Goal: Task Accomplishment & Management: Manage account settings

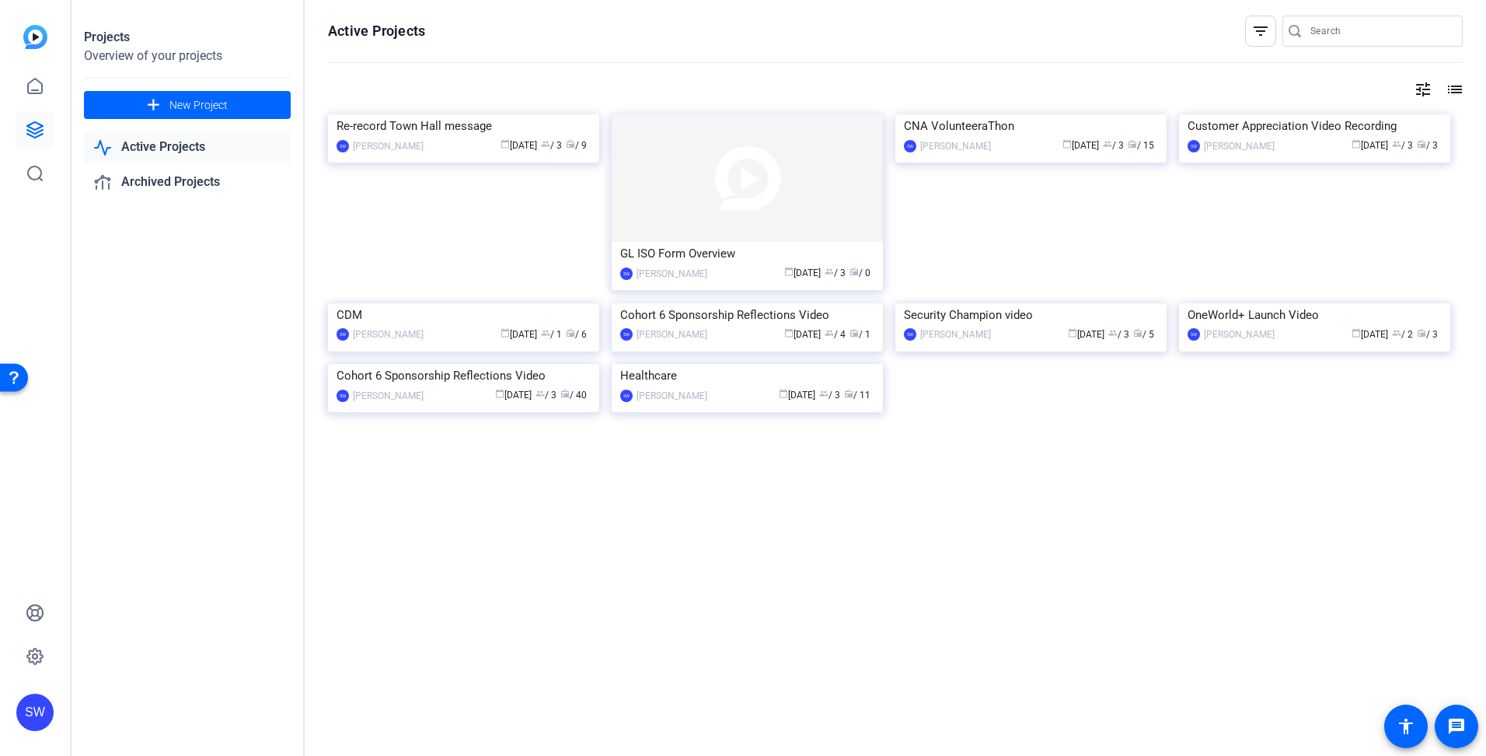
click at [147, 141] on link "Active Projects" at bounding box center [187, 147] width 207 height 32
click at [148, 147] on link "Active Projects" at bounding box center [187, 147] width 207 height 32
click at [439, 416] on mat-card-content "Cohort 6 Sponsorship Reflections Video SW [PERSON_NAME] calendar_today [DATE] g…" at bounding box center [463, 390] width 279 height 52
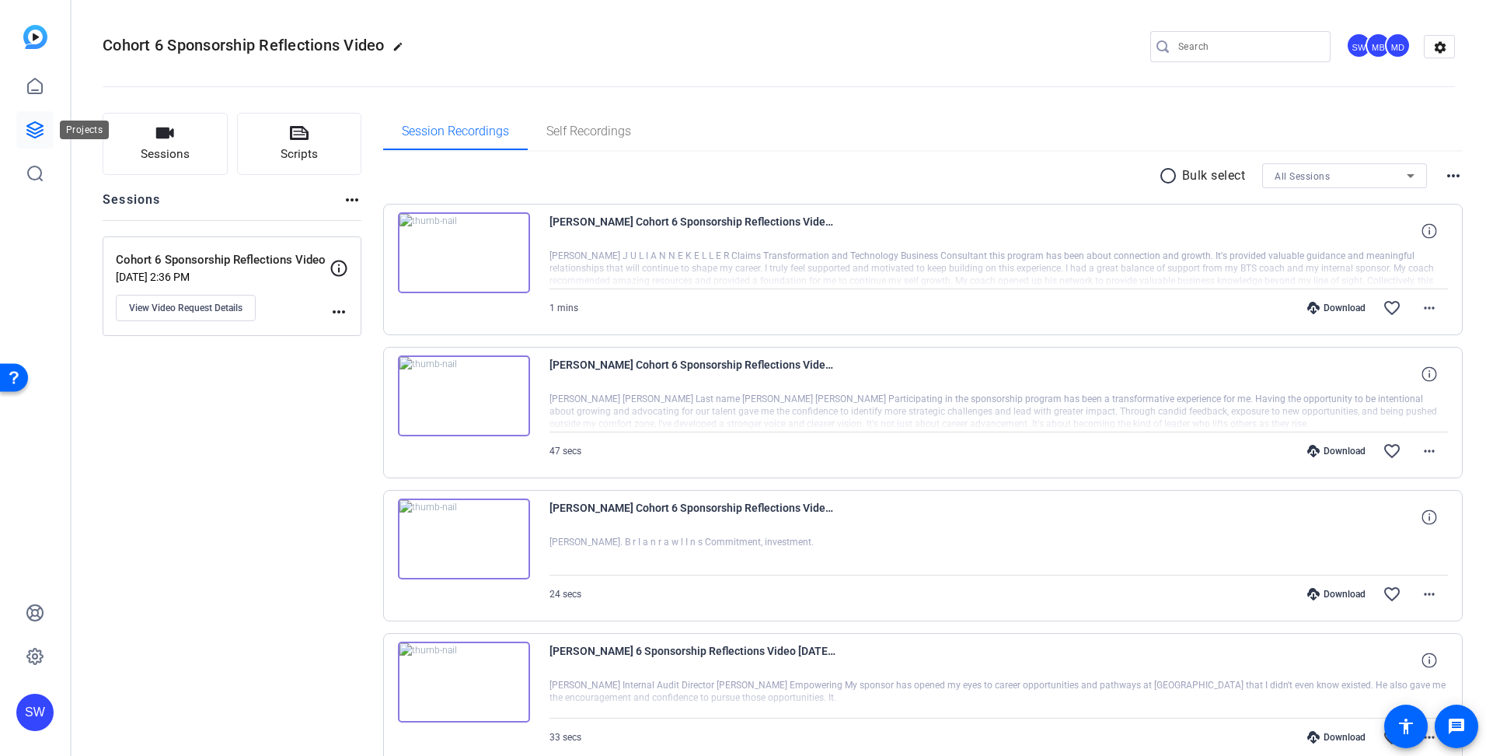
click at [30, 131] on icon at bounding box center [35, 130] width 16 height 16
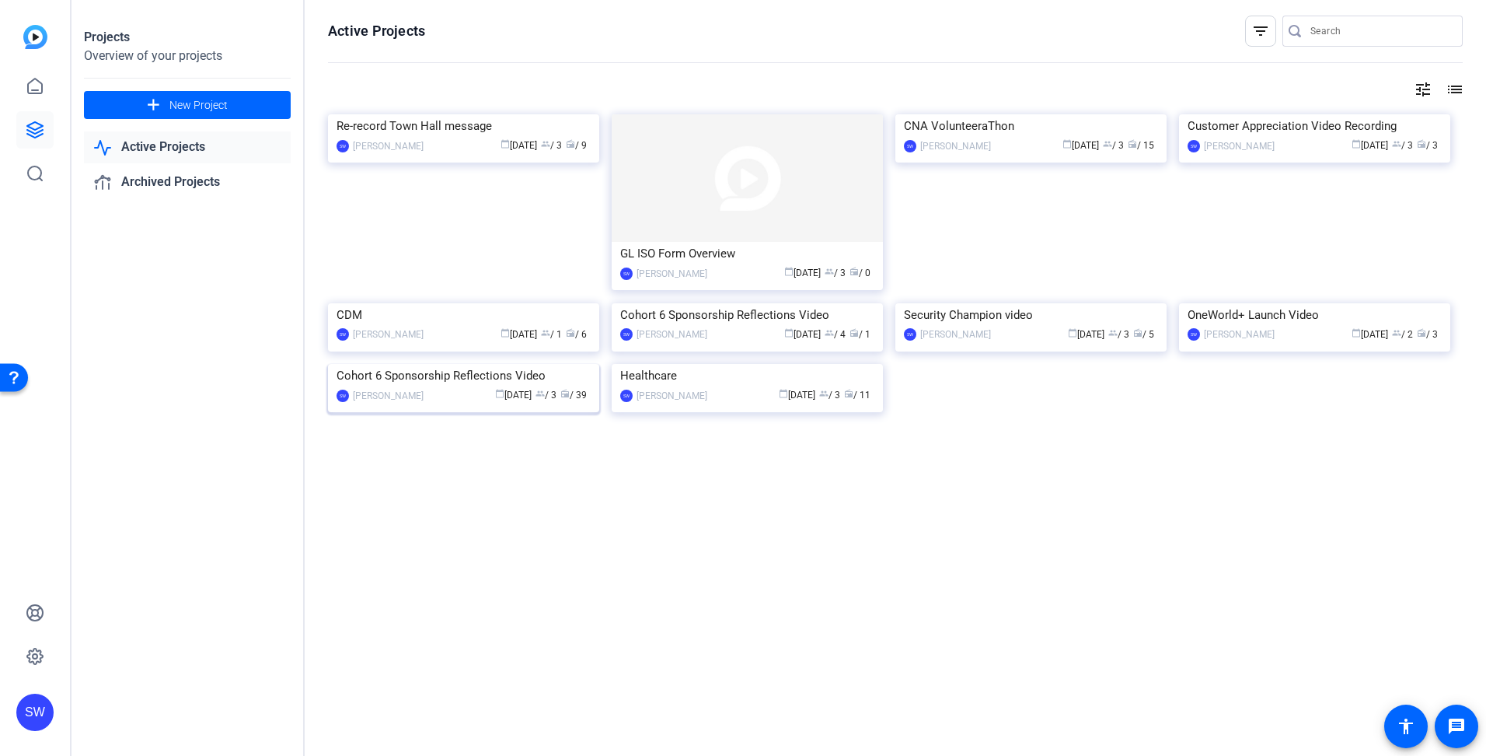
click at [442, 416] on mat-card-content "Cohort 6 Sponsorship Reflections Video SW [PERSON_NAME] calendar_today [DATE] g…" at bounding box center [463, 390] width 279 height 52
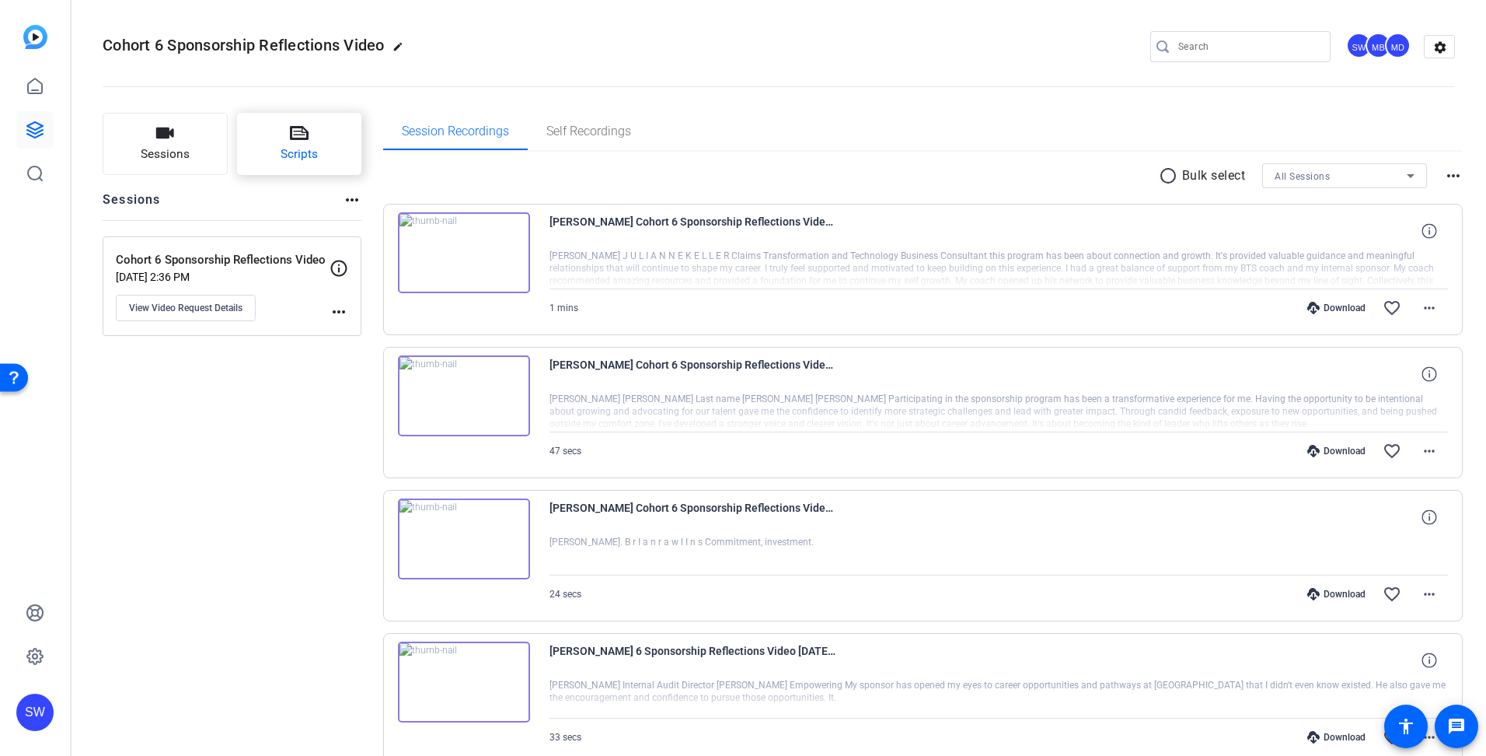
click at [303, 152] on span "Scripts" at bounding box center [299, 154] width 37 height 18
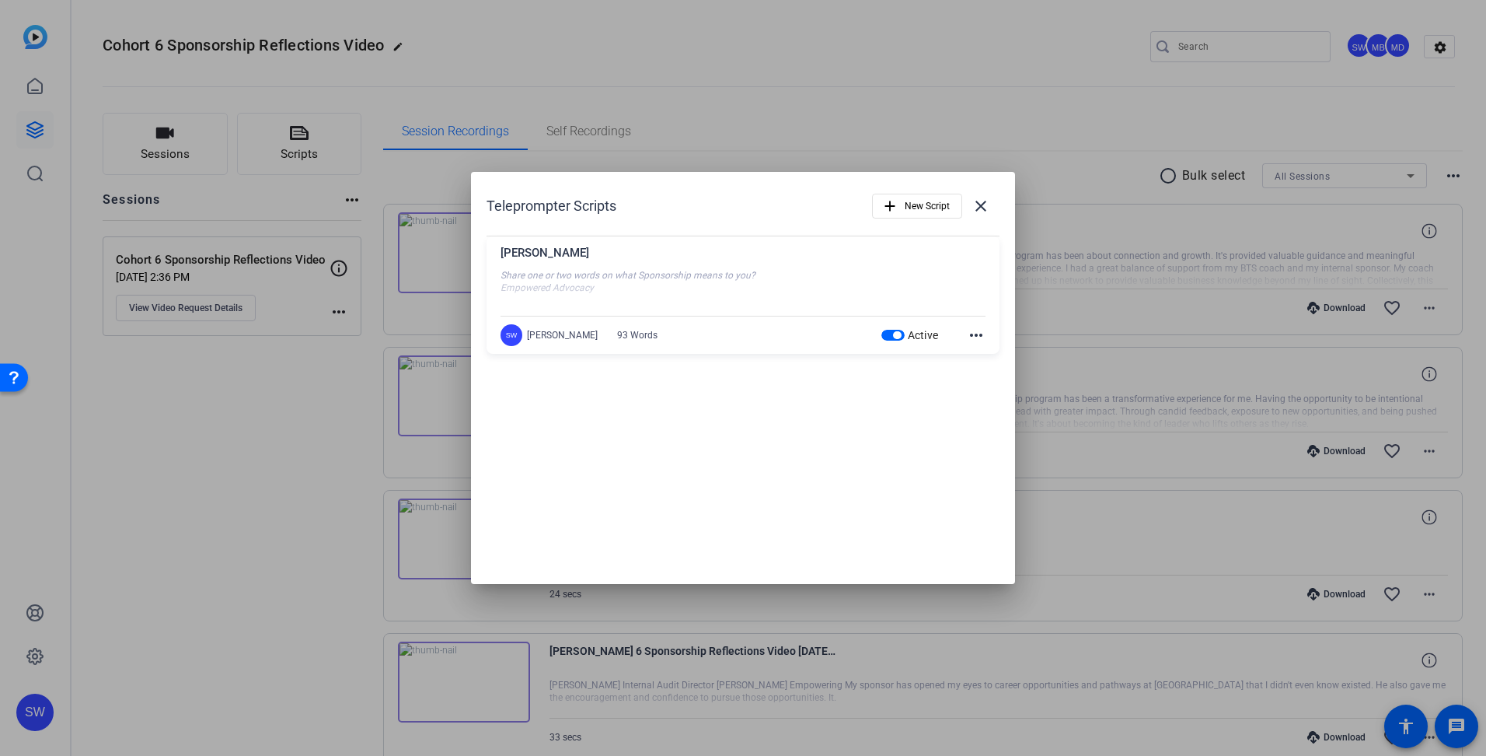
click at [978, 337] on mat-icon "more_horiz" at bounding box center [976, 335] width 19 height 19
click at [994, 359] on span "Edit" at bounding box center [1011, 358] width 62 height 19
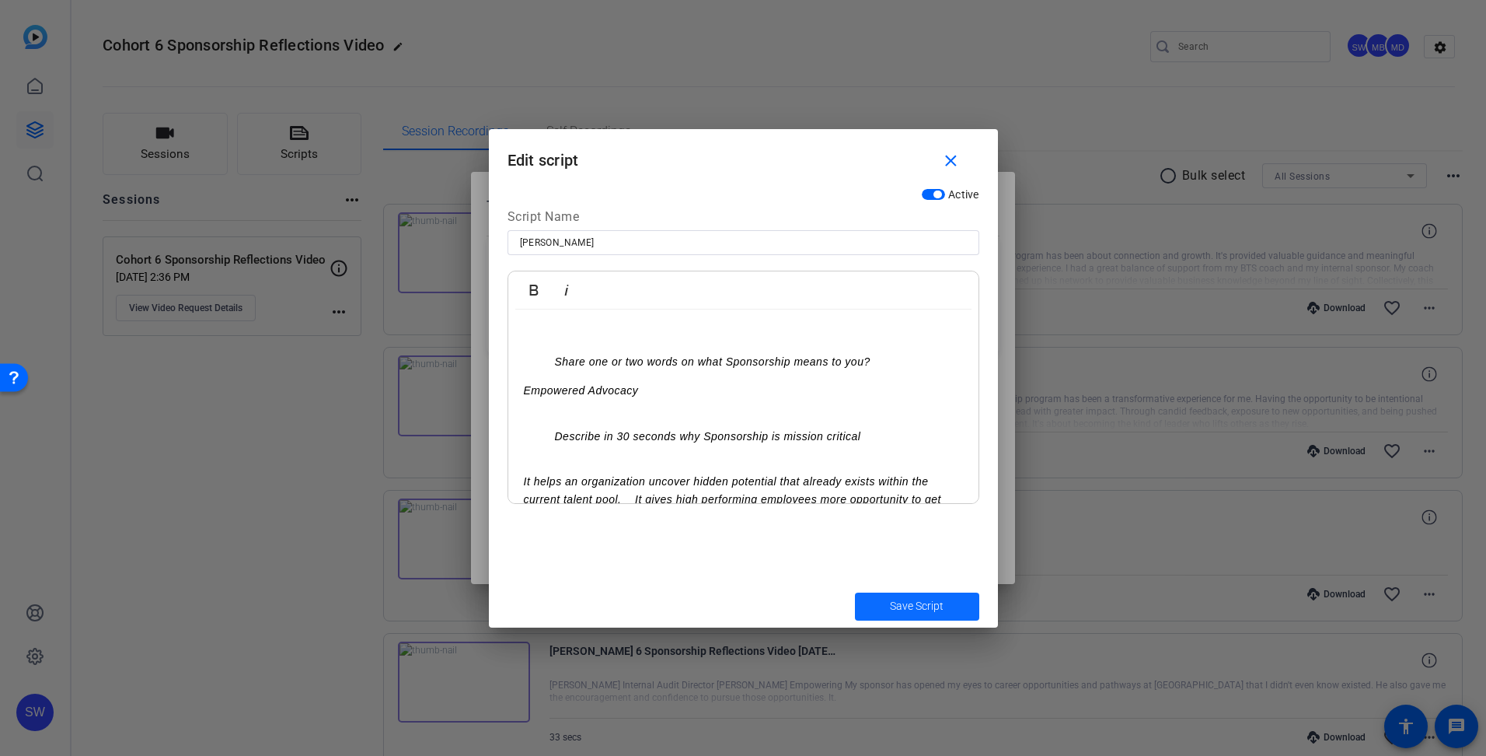
click at [911, 611] on span "Save Script" at bounding box center [917, 606] width 54 height 16
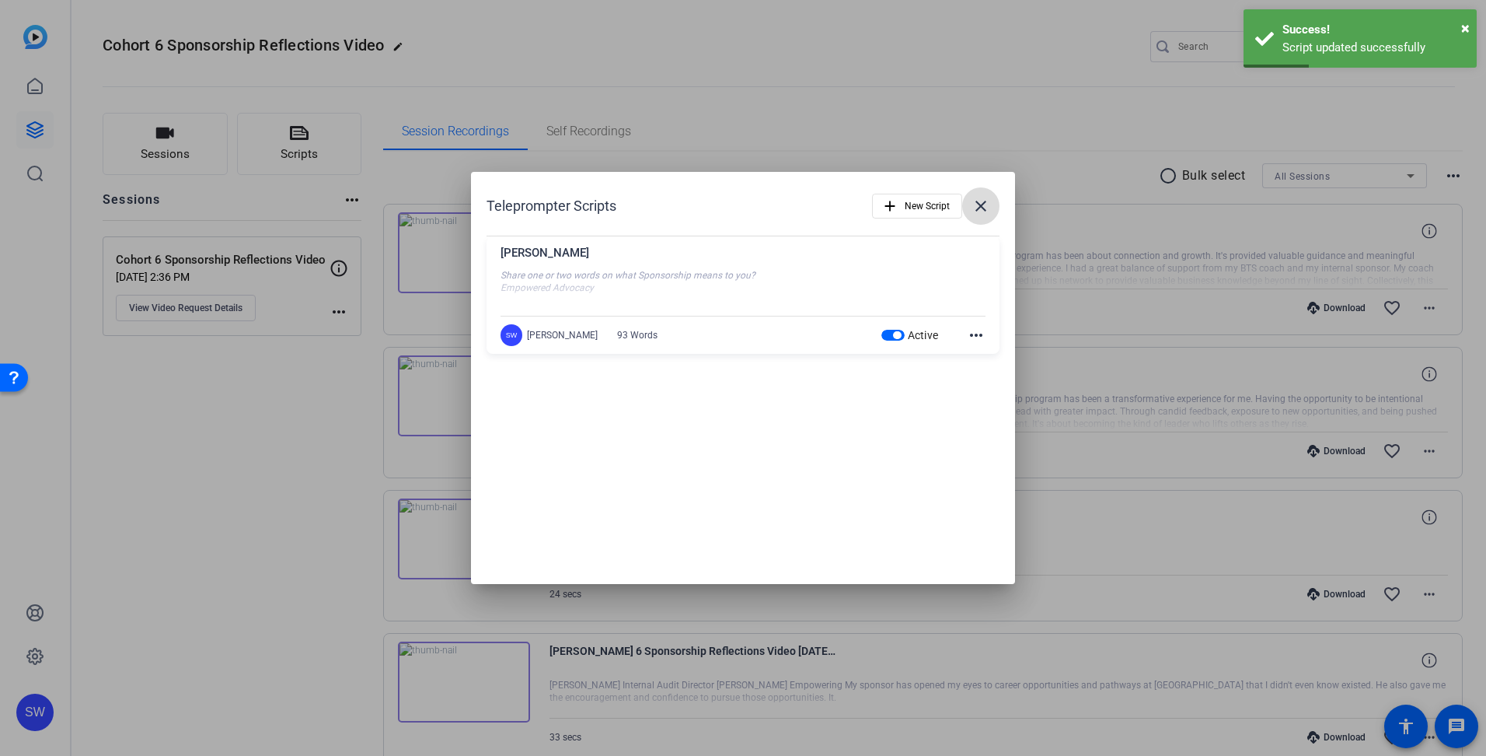
click at [979, 206] on mat-icon "close" at bounding box center [981, 206] width 19 height 19
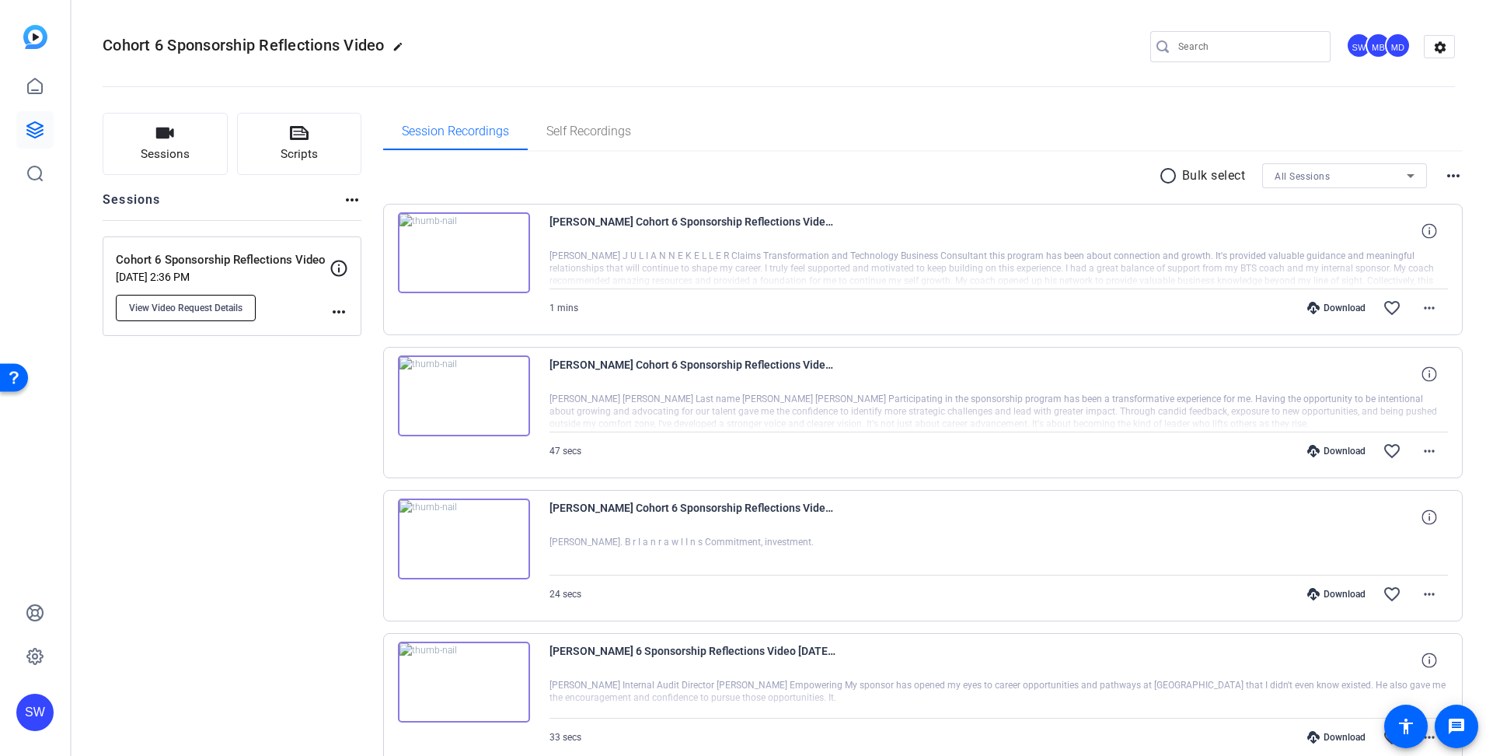
click at [239, 314] on button "View Video Request Details" at bounding box center [186, 308] width 140 height 26
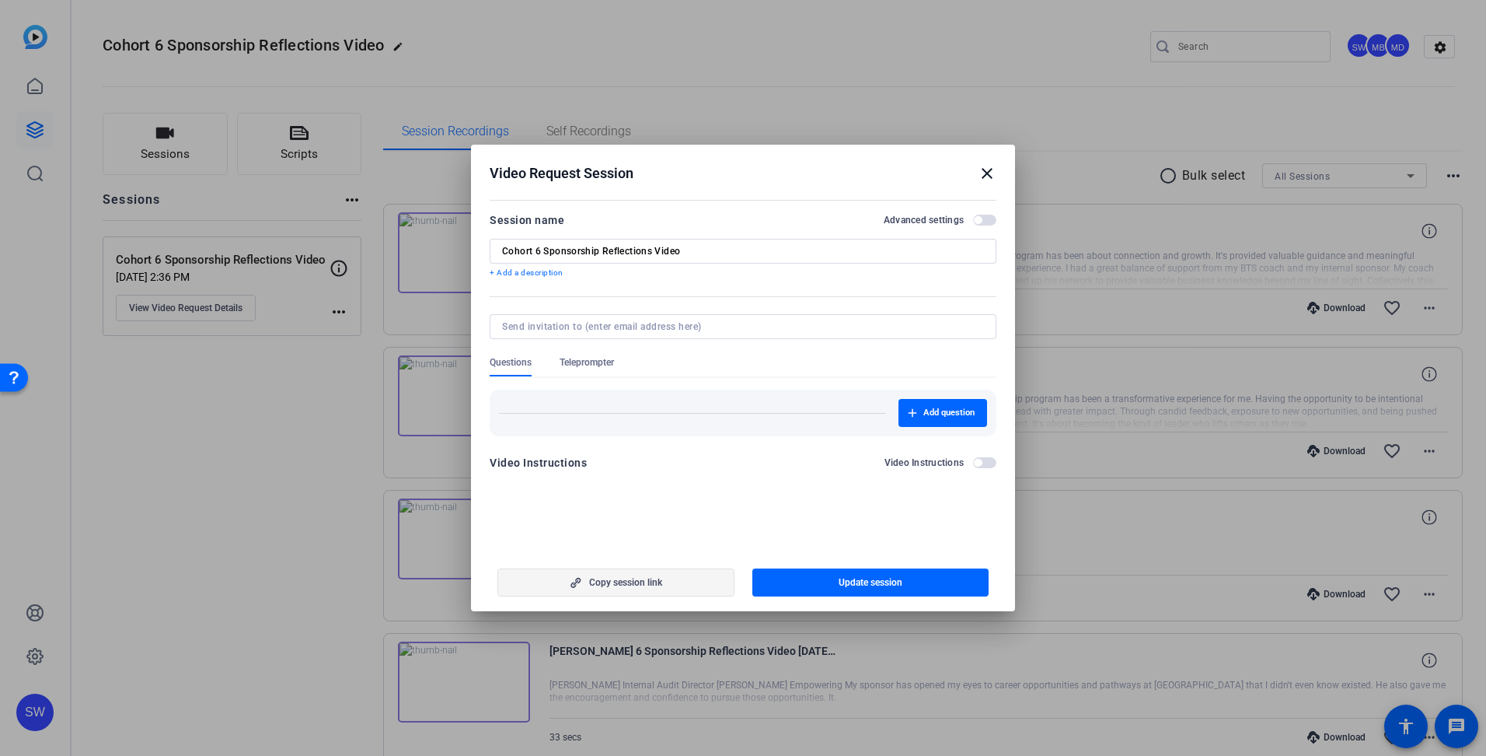
click at [604, 584] on span "Copy session link" at bounding box center [625, 582] width 73 height 12
click at [989, 218] on span "button" at bounding box center [984, 220] width 23 height 11
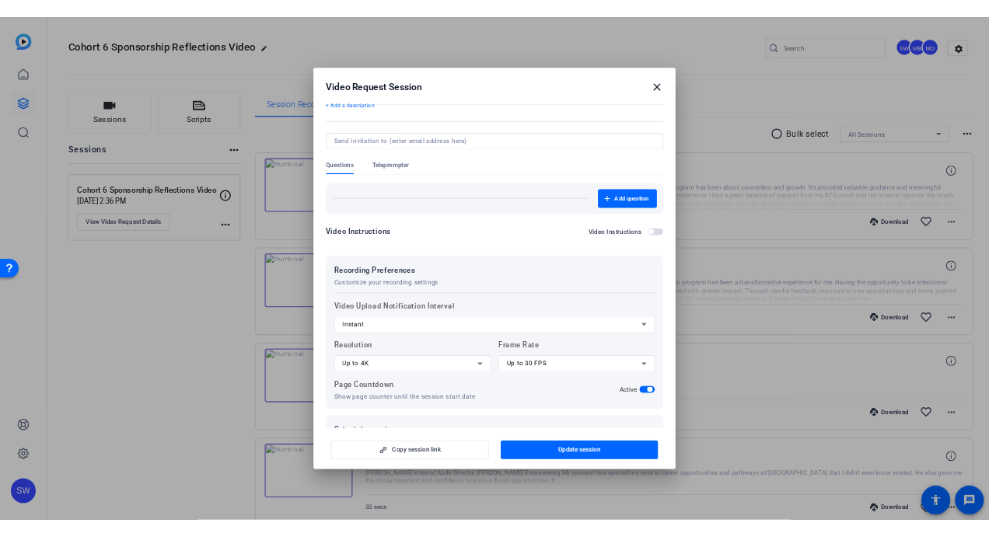
scroll to position [111, 0]
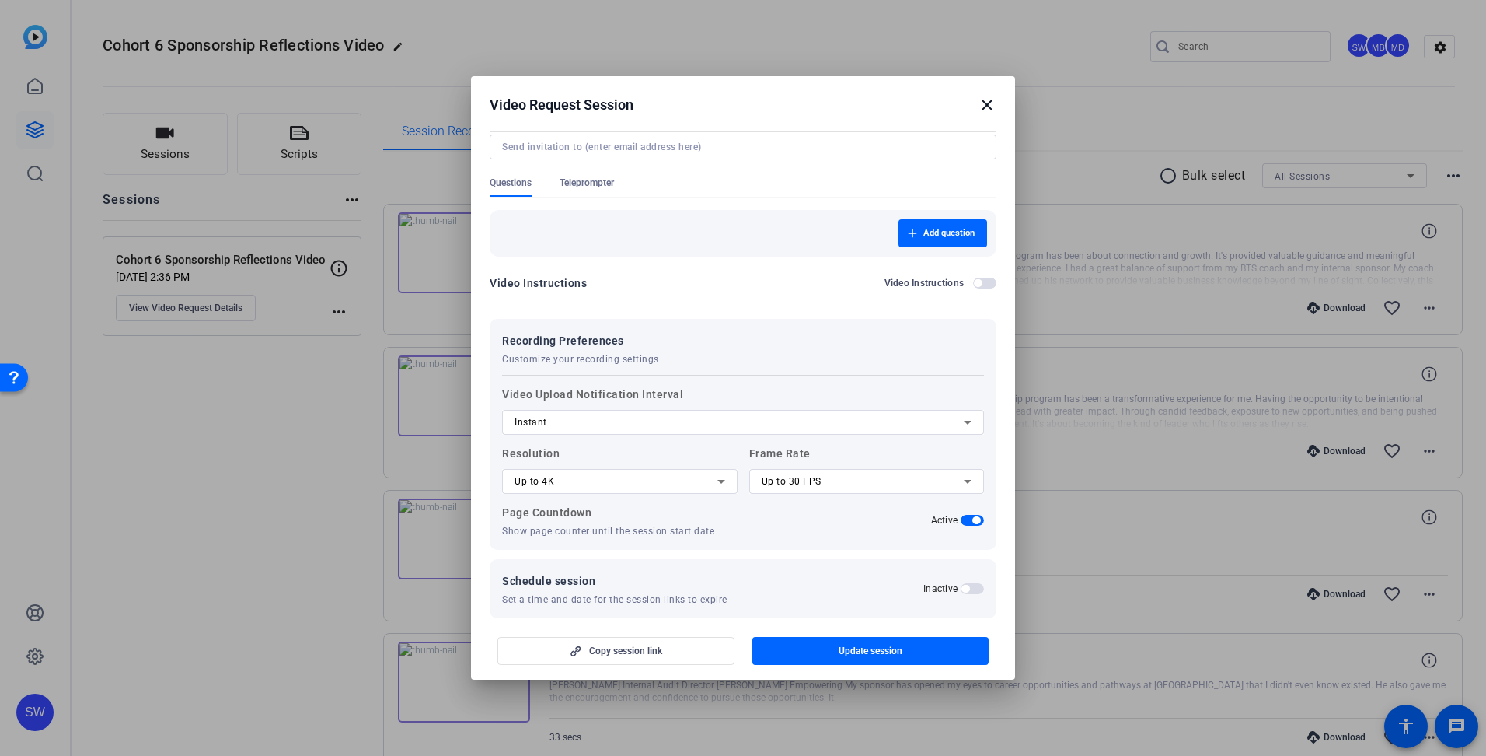
click at [590, 181] on span "Teleprompter" at bounding box center [587, 182] width 54 height 12
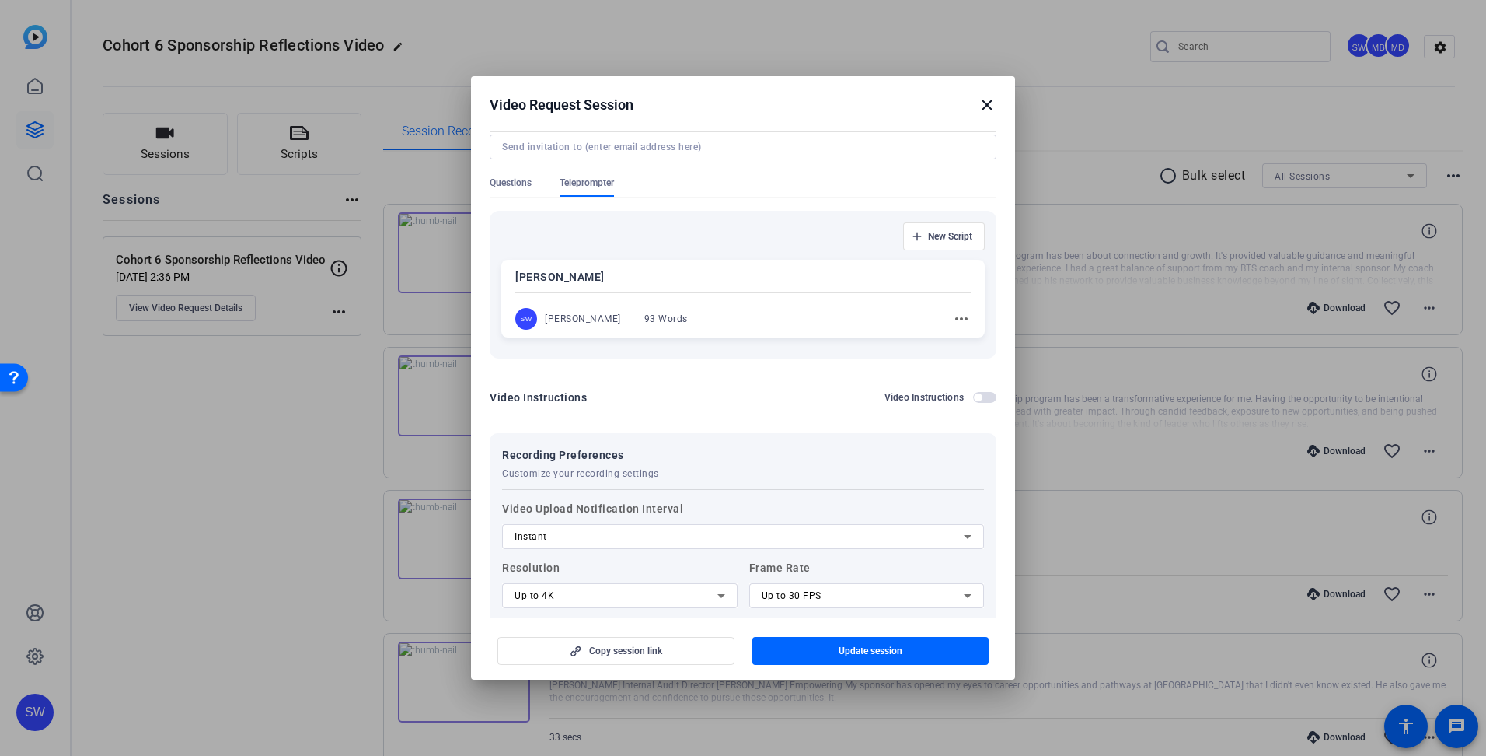
click at [954, 323] on mat-icon "more_horiz" at bounding box center [961, 318] width 19 height 19
click at [883, 326] on div at bounding box center [743, 378] width 1486 height 756
click at [1459, 730] on div at bounding box center [743, 378] width 1486 height 756
click at [987, 107] on mat-icon "close" at bounding box center [987, 105] width 19 height 19
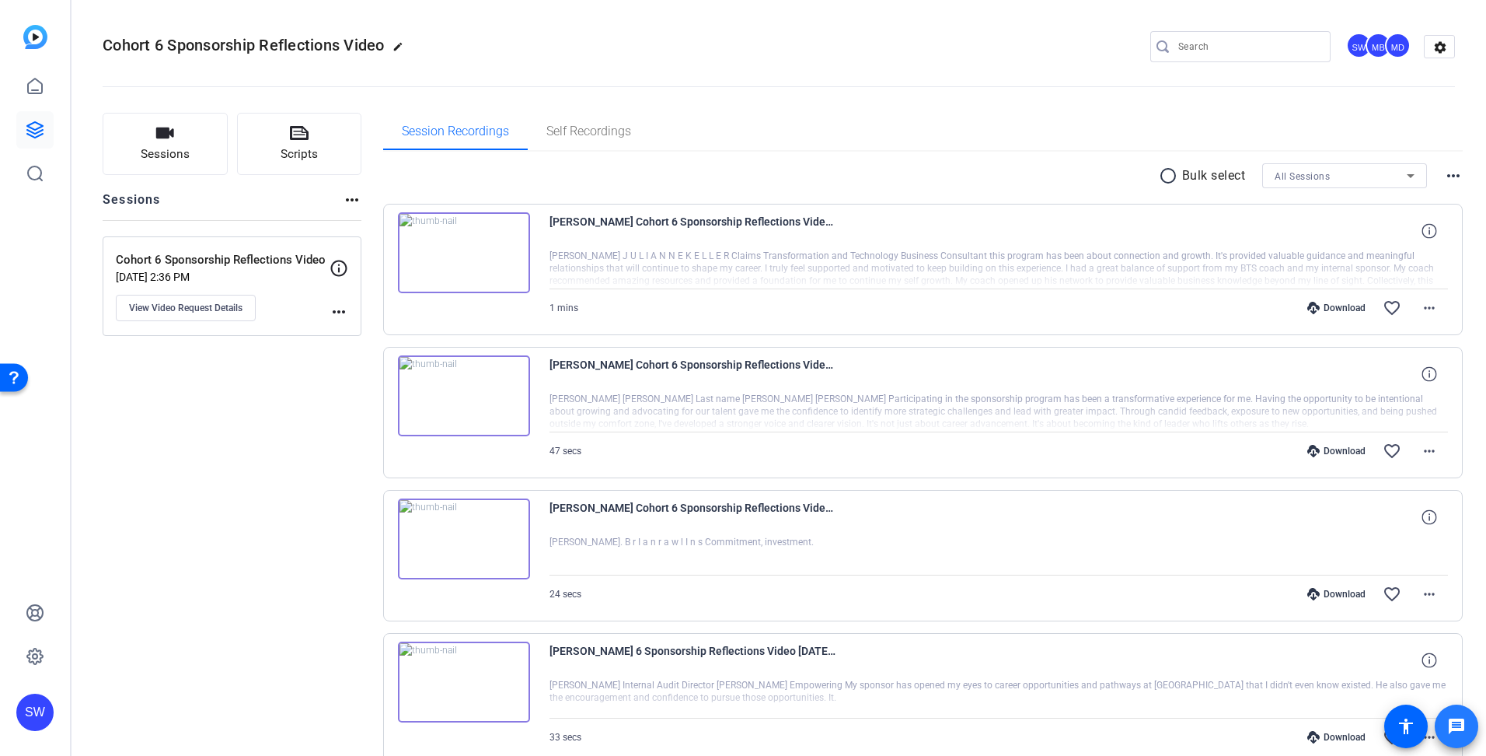
click at [1455, 722] on mat-icon "message" at bounding box center [1457, 726] width 19 height 19
click at [291, 152] on span "Scripts" at bounding box center [299, 154] width 37 height 18
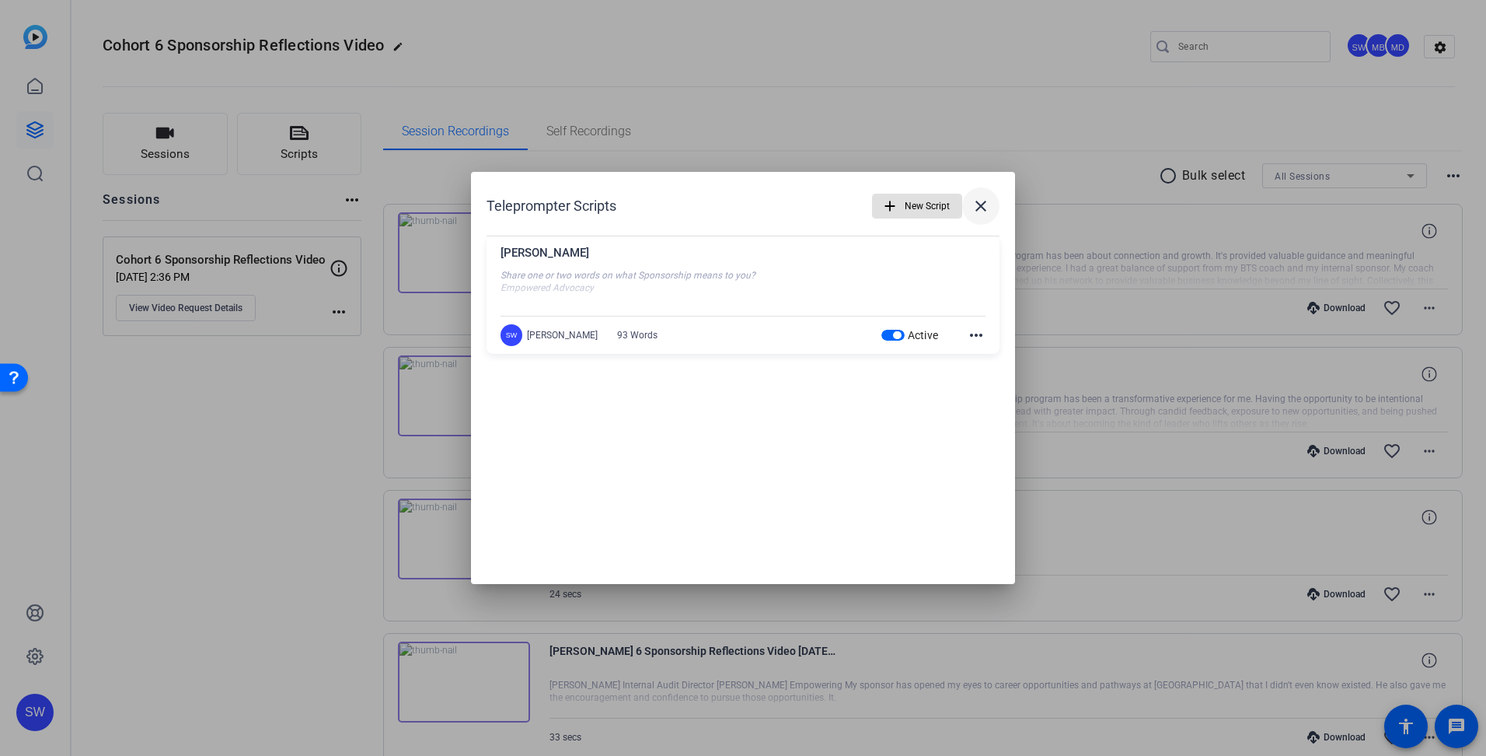
click at [981, 205] on mat-icon "close" at bounding box center [981, 206] width 19 height 19
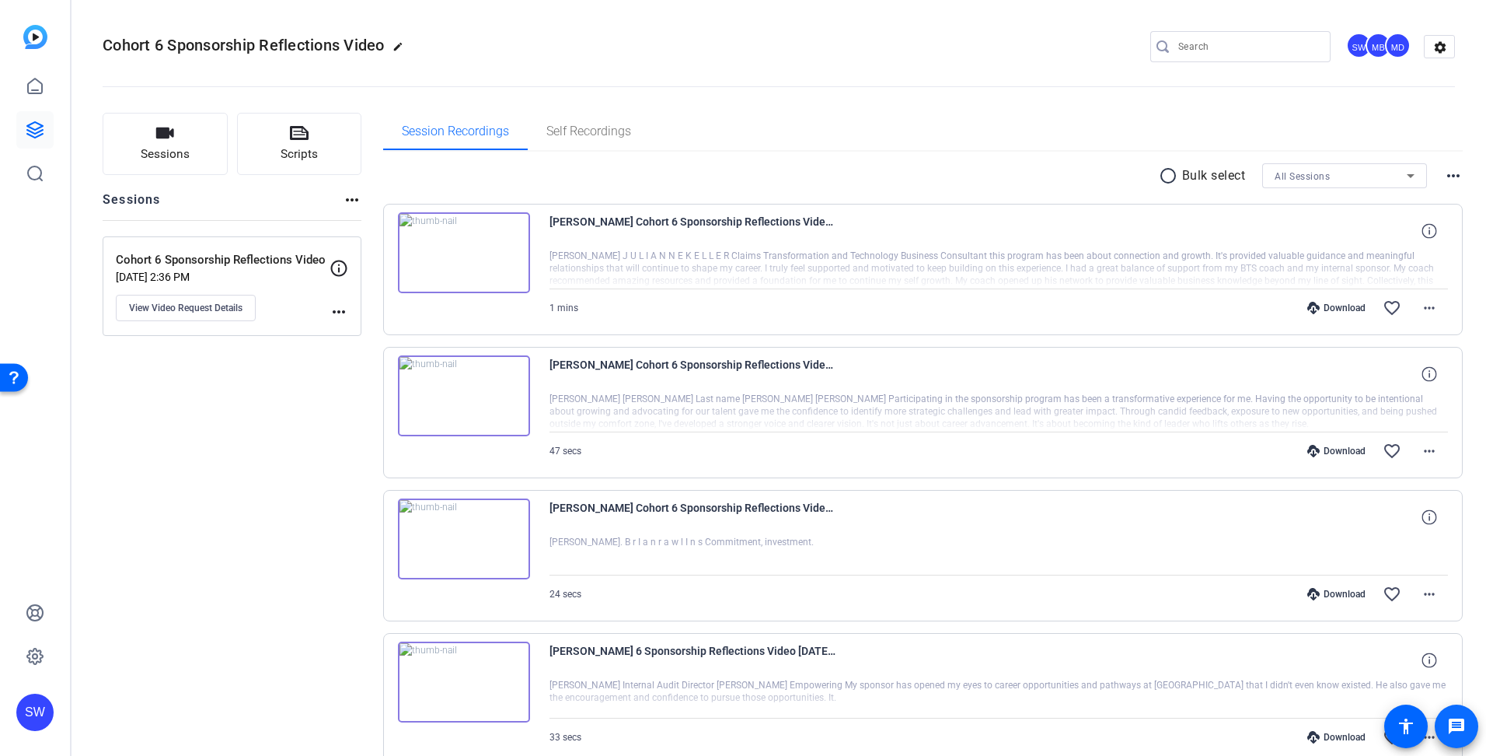
click at [1461, 729] on mat-icon "message" at bounding box center [1457, 726] width 19 height 19
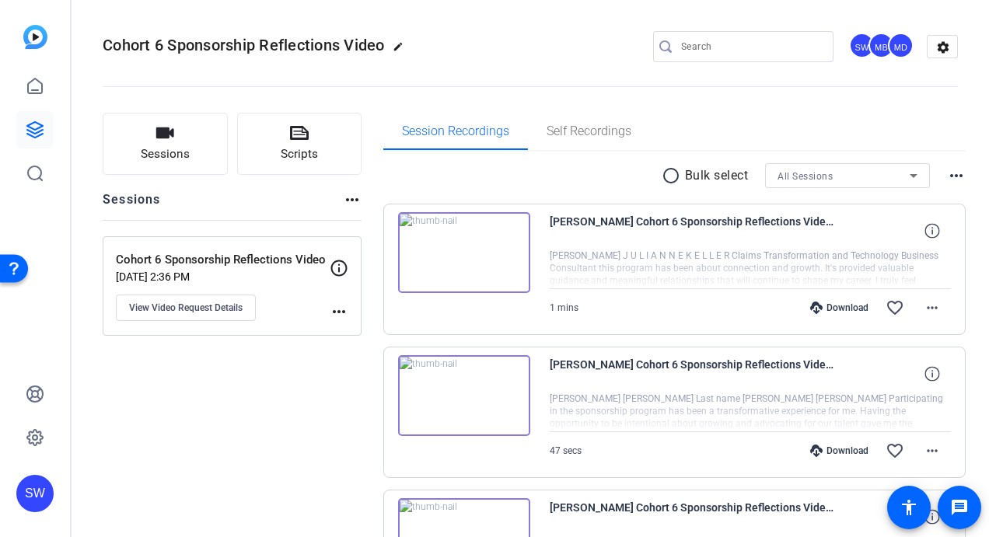
click at [353, 201] on mat-icon "more_horiz" at bounding box center [352, 199] width 19 height 19
click at [35, 440] on div at bounding box center [494, 268] width 989 height 537
click at [164, 302] on span "View Video Request Details" at bounding box center [186, 308] width 114 height 12
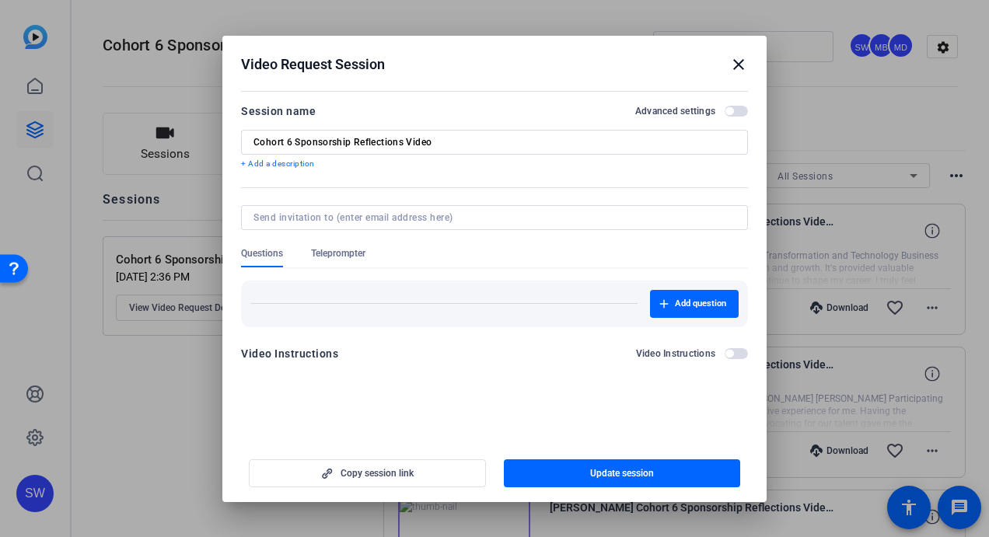
click at [326, 253] on span "Teleprompter" at bounding box center [338, 253] width 54 height 12
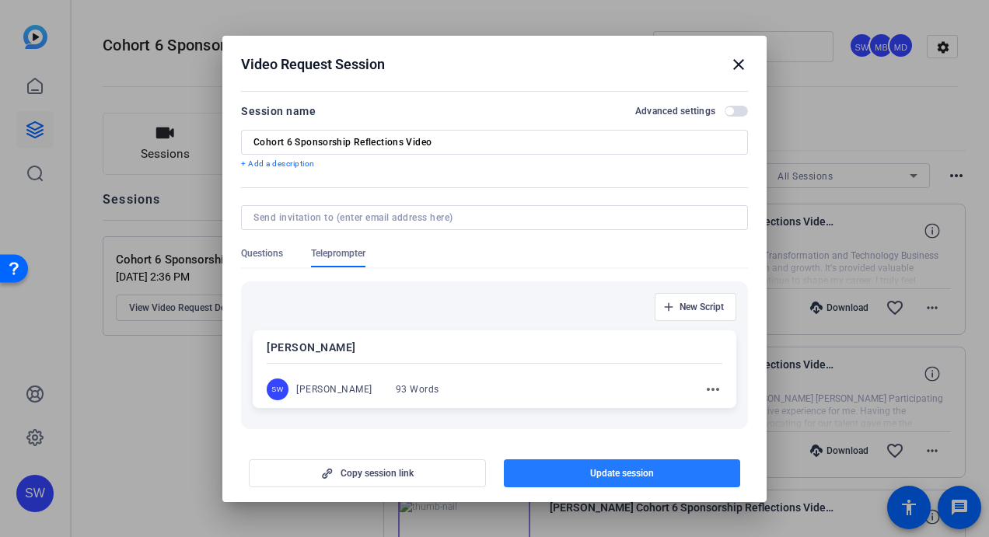
click at [555, 477] on span "button" at bounding box center [622, 473] width 237 height 37
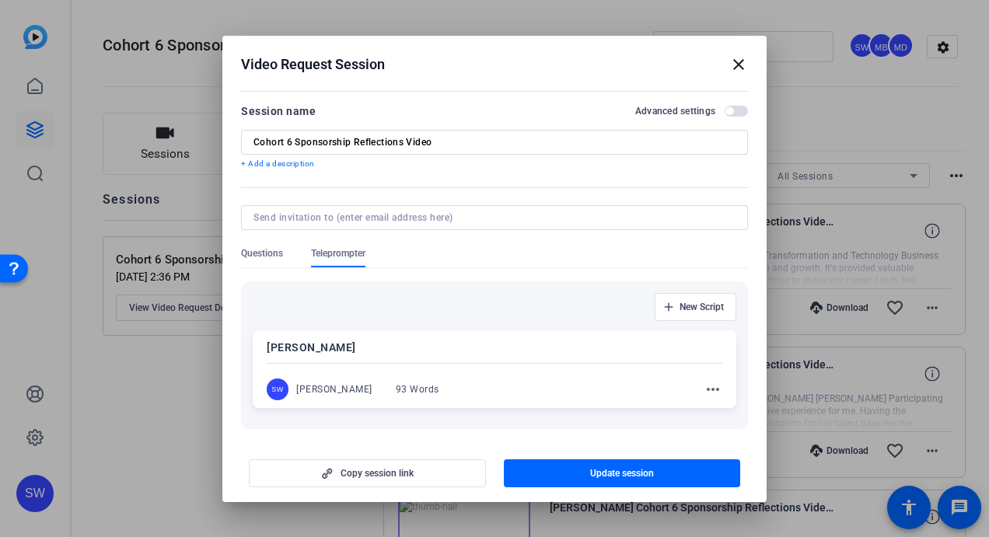
click at [738, 56] on mat-icon "close" at bounding box center [738, 64] width 19 height 19
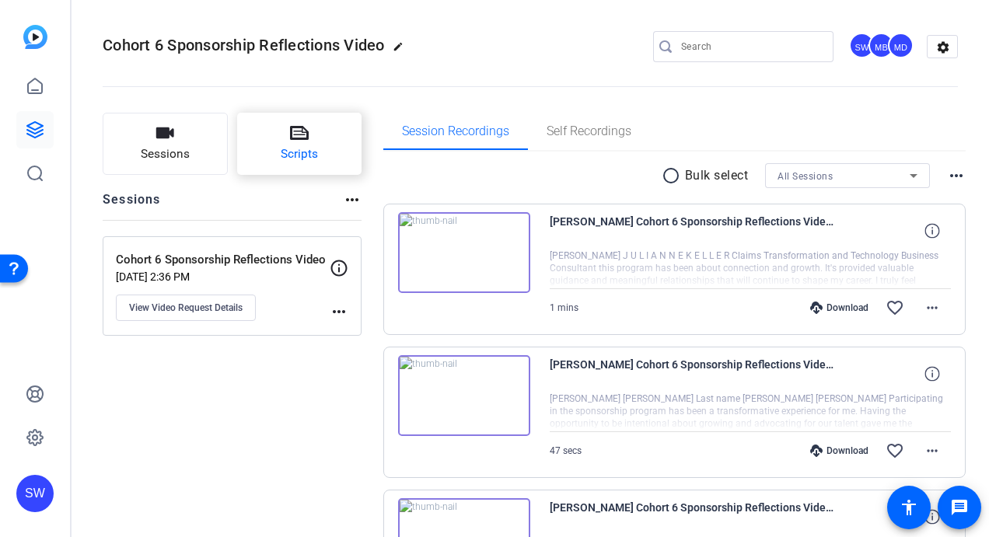
click at [295, 162] on span "Scripts" at bounding box center [299, 154] width 37 height 18
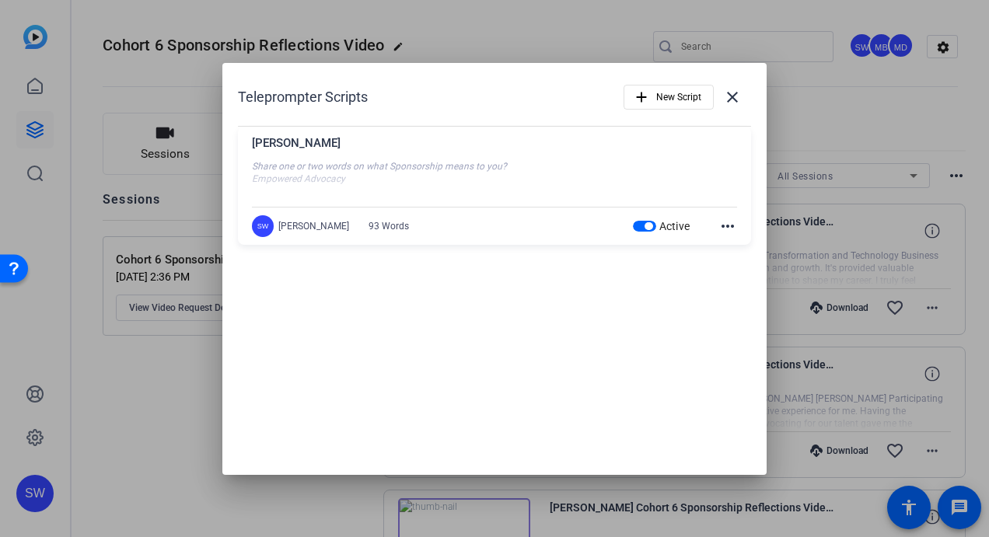
click at [726, 224] on mat-icon "more_horiz" at bounding box center [727, 226] width 19 height 19
click at [740, 249] on span "Edit" at bounding box center [762, 248] width 62 height 19
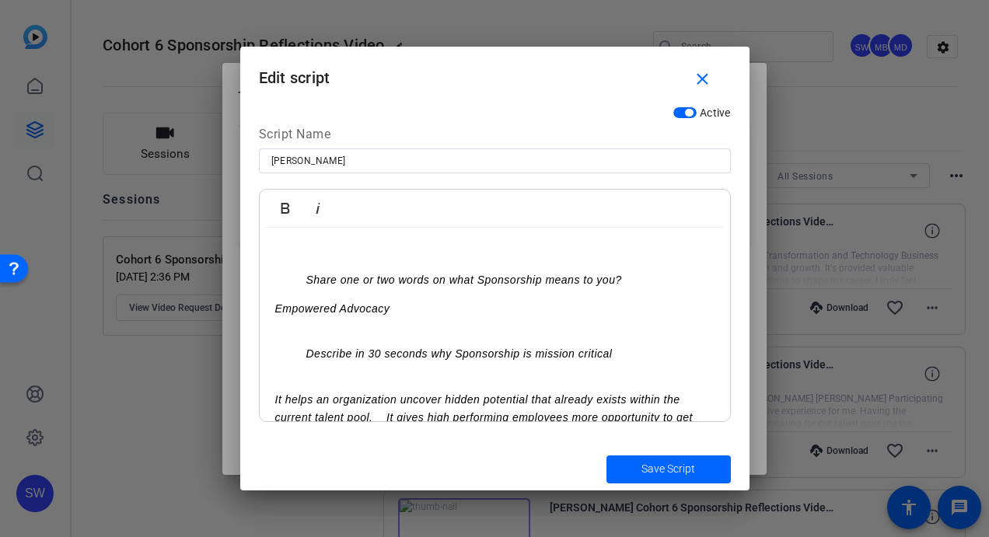
scroll to position [0, 0]
click at [704, 79] on mat-icon "close" at bounding box center [702, 79] width 19 height 19
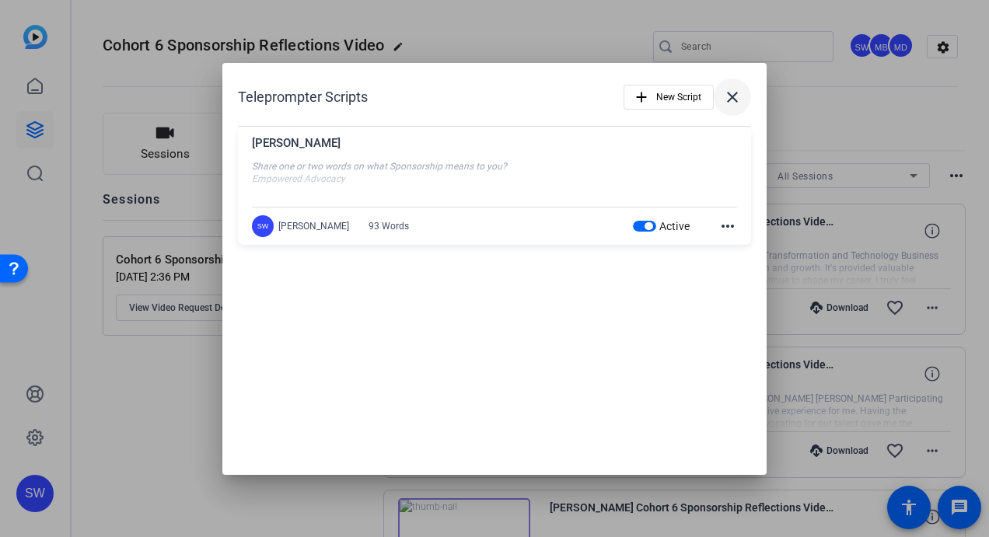
click at [728, 96] on mat-icon "close" at bounding box center [732, 97] width 19 height 19
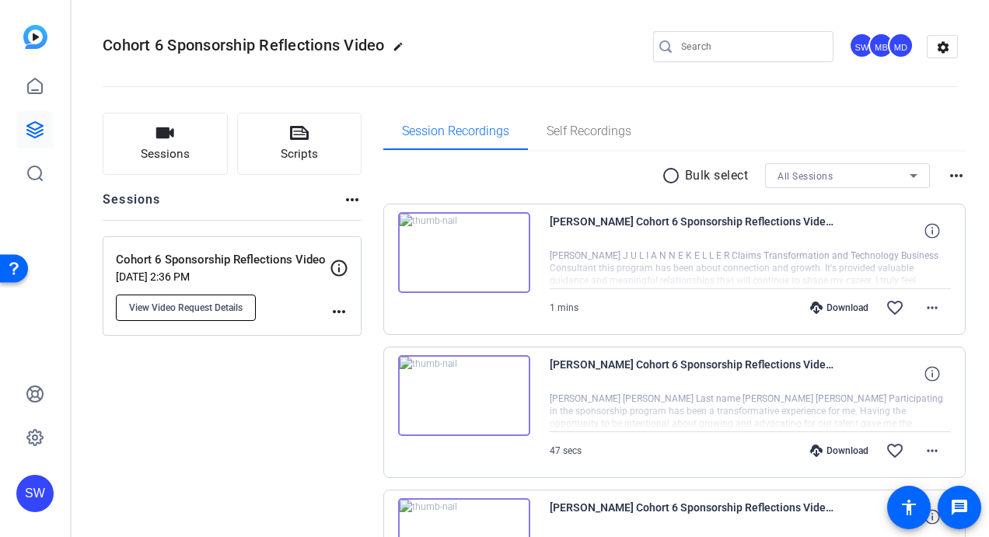
click at [185, 310] on span "View Video Request Details" at bounding box center [186, 308] width 114 height 12
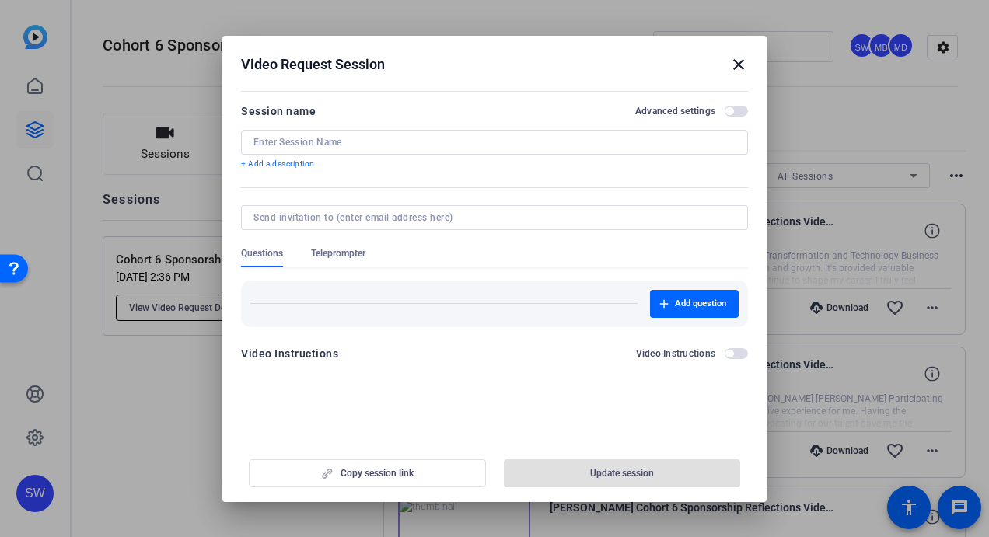
type input "Cohort 6 Sponsorship Reflections Video"
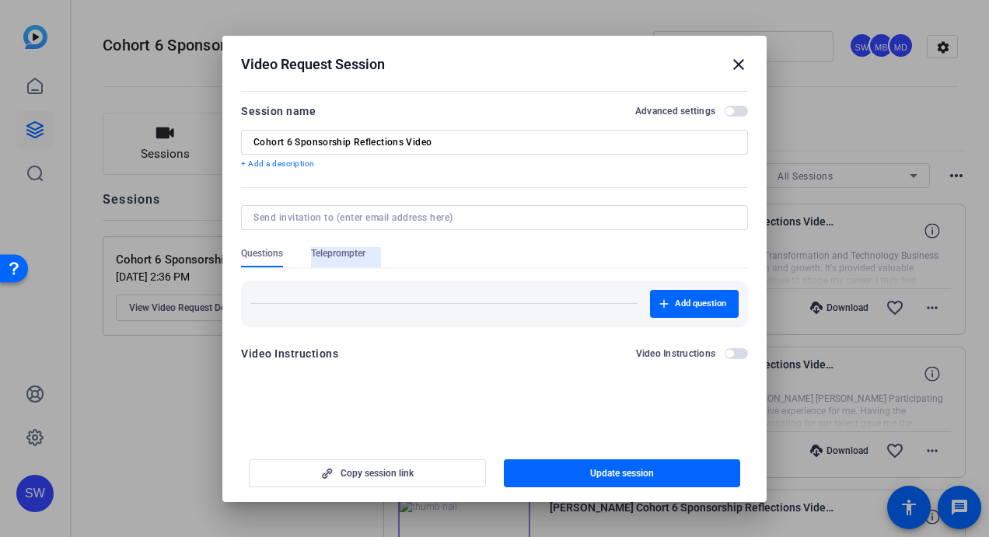
click at [339, 253] on span "Teleprompter" at bounding box center [338, 253] width 54 height 12
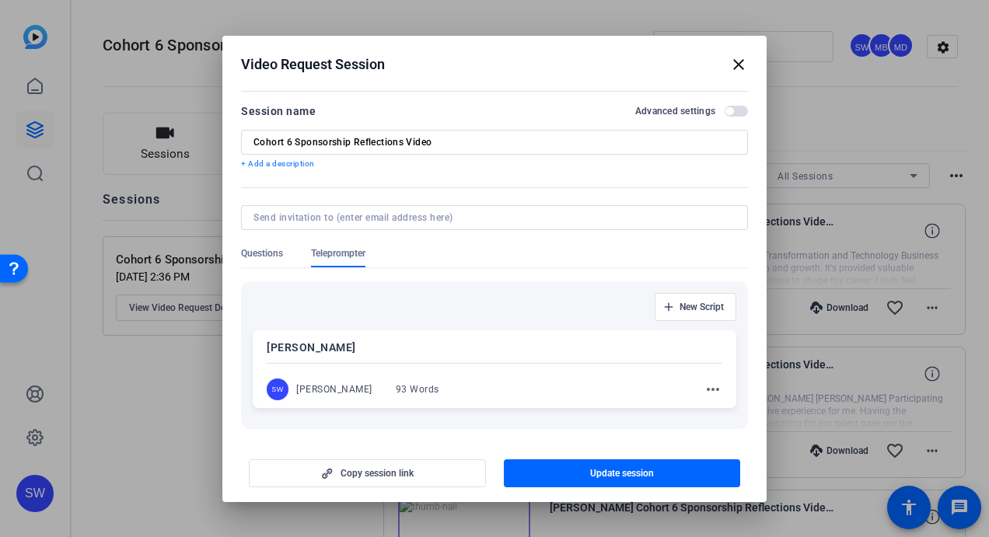
click at [704, 390] on mat-icon "more_horiz" at bounding box center [713, 389] width 19 height 19
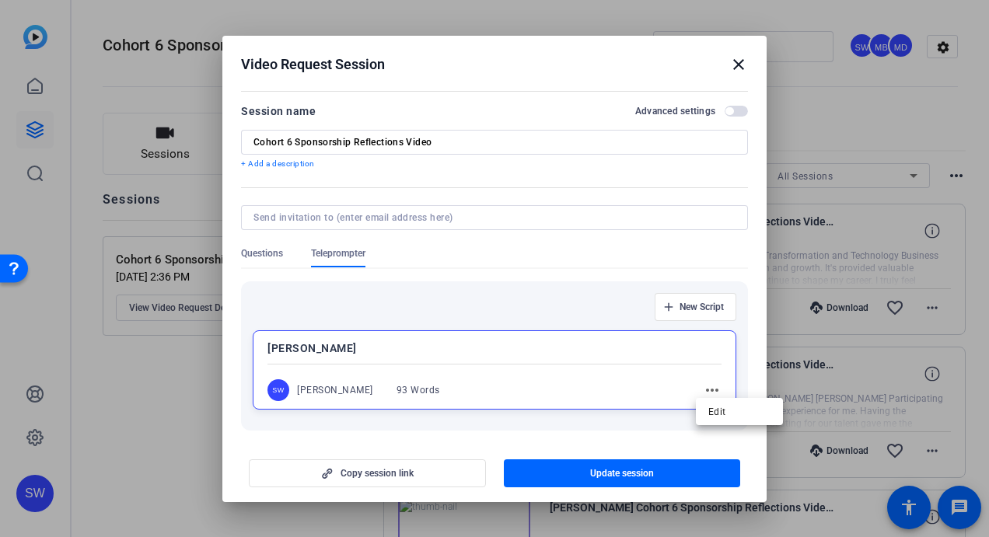
click at [636, 353] on div at bounding box center [494, 268] width 989 height 537
click at [735, 61] on mat-icon "close" at bounding box center [738, 64] width 19 height 19
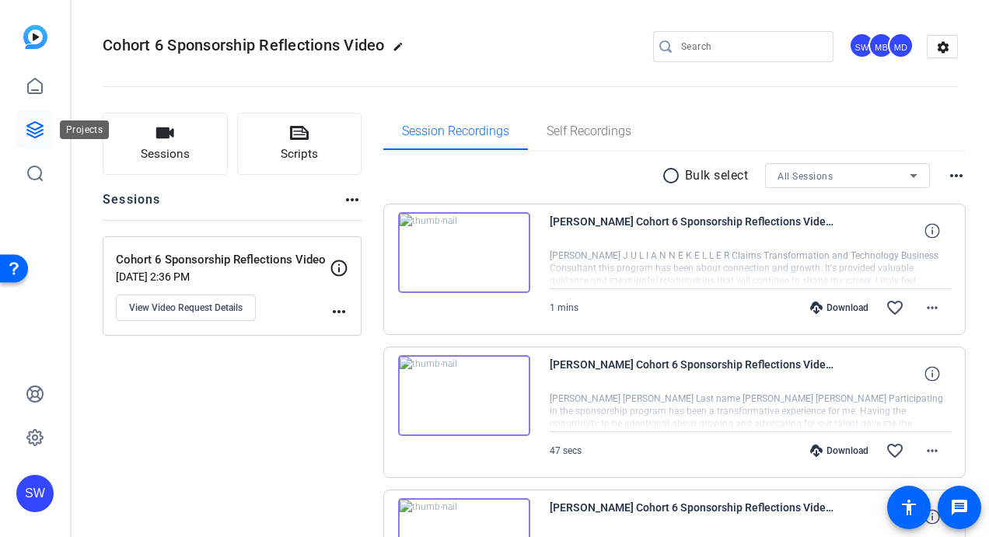
click at [36, 131] on icon at bounding box center [35, 130] width 19 height 19
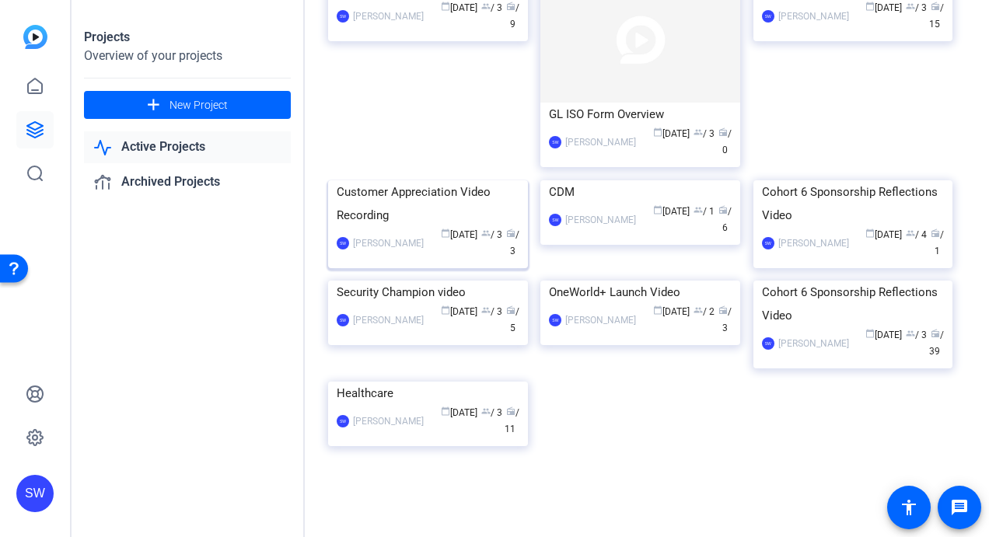
scroll to position [233, 0]
click at [868, 272] on mat-card-content "Cohort 6 Sponsorship Reflections Video SW [PERSON_NAME] calendar_today [DATE] g…" at bounding box center [853, 226] width 208 height 92
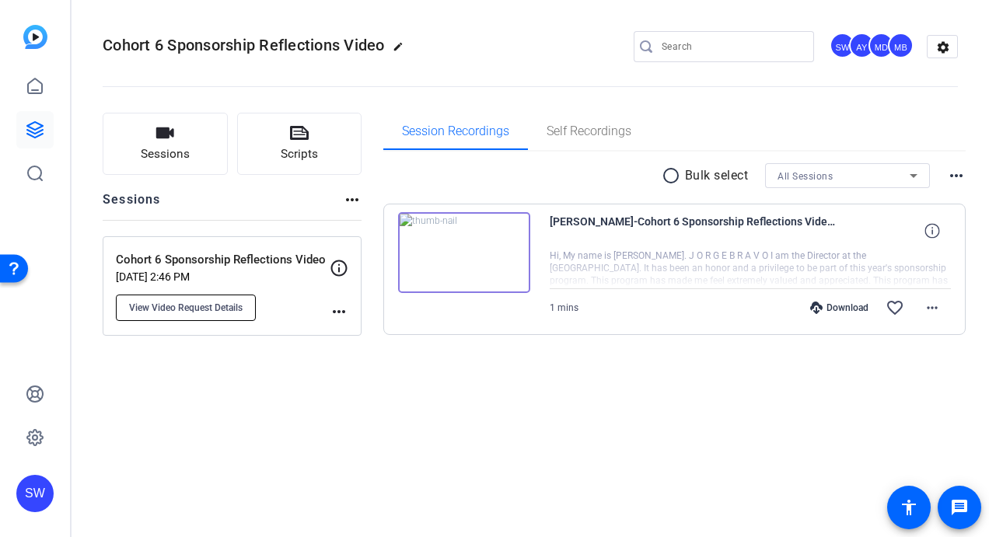
click at [180, 305] on span "View Video Request Details" at bounding box center [186, 308] width 114 height 12
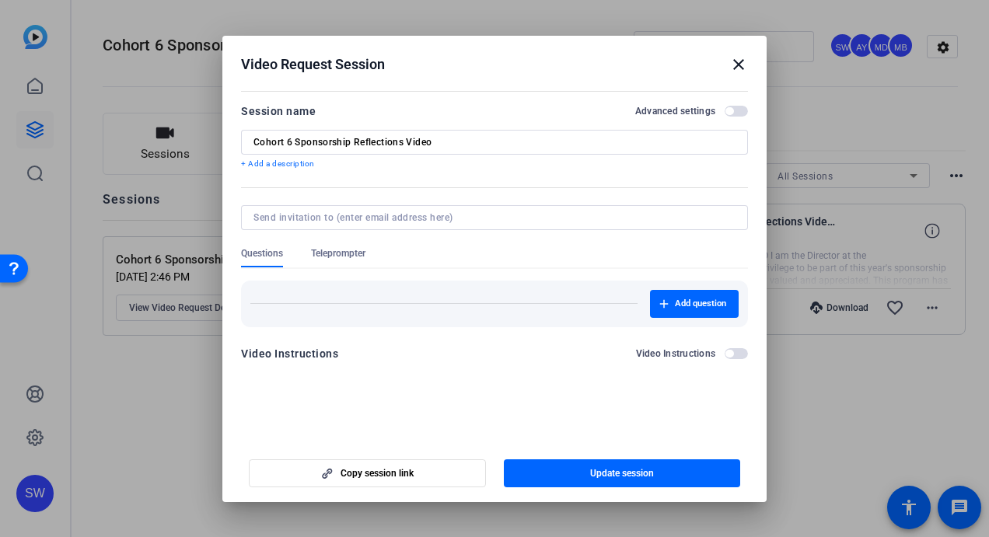
click at [334, 255] on span "Teleprompter" at bounding box center [338, 253] width 54 height 12
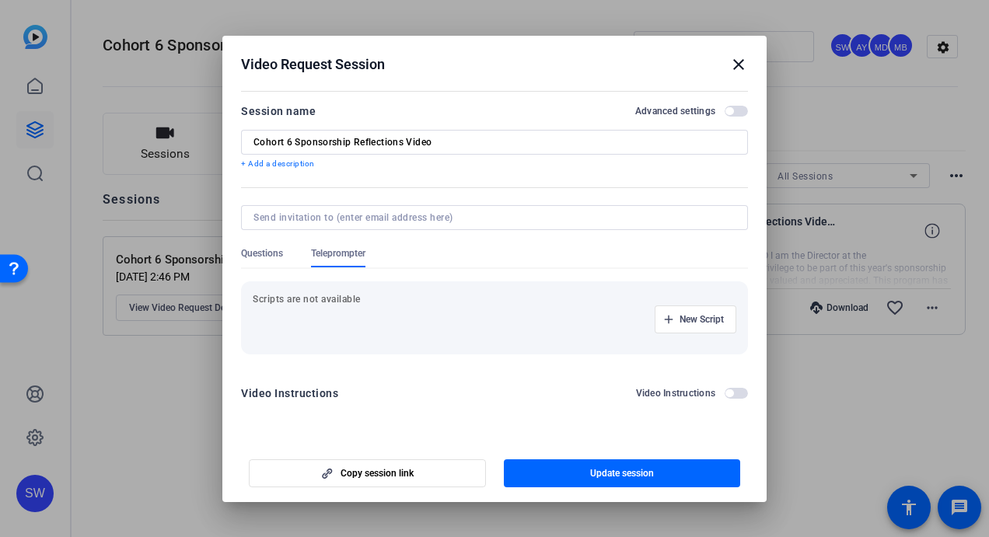
click at [737, 66] on mat-icon "close" at bounding box center [738, 64] width 19 height 19
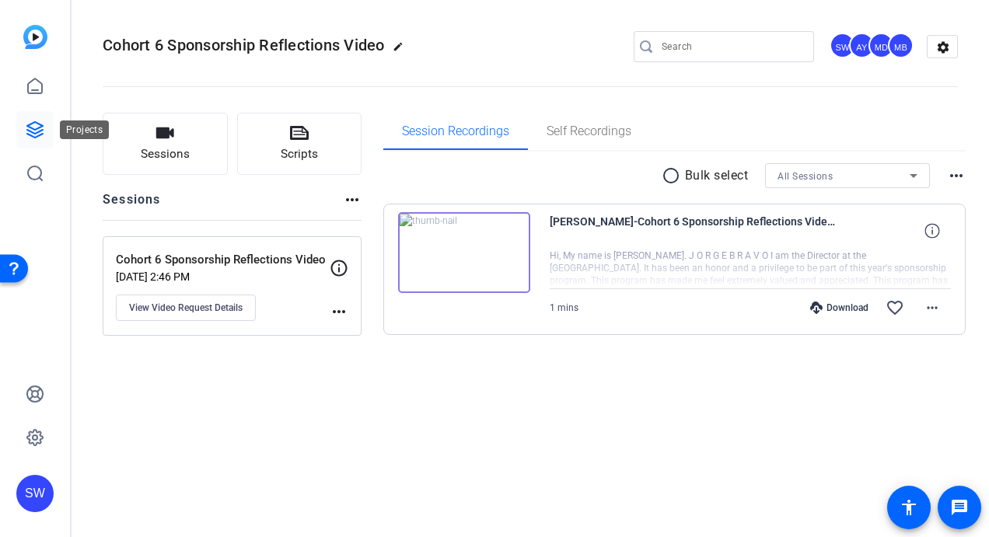
click at [33, 129] on icon at bounding box center [35, 130] width 16 height 16
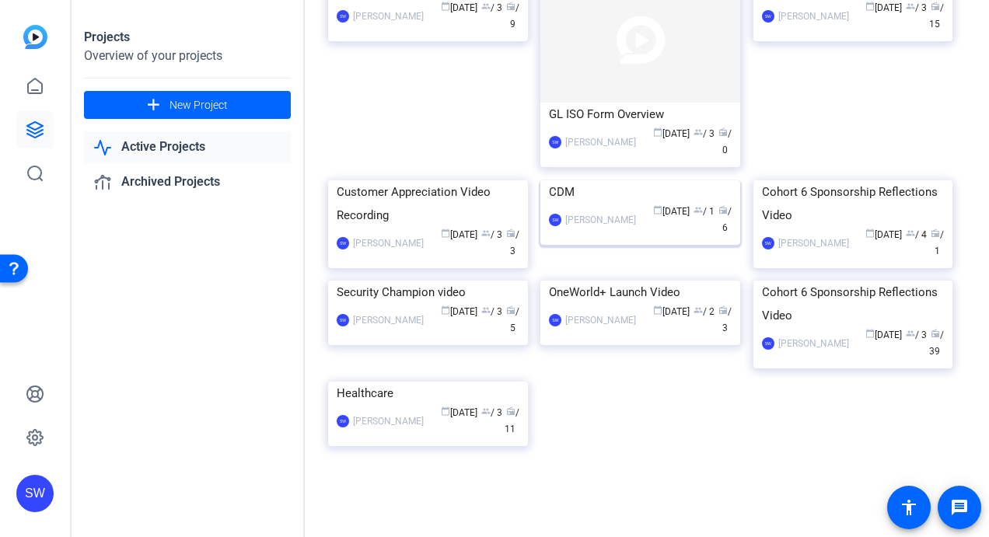
scroll to position [311, 0]
click at [857, 360] on div "calendar_today [DATE] group / 3 radio / 39" at bounding box center [901, 343] width 88 height 33
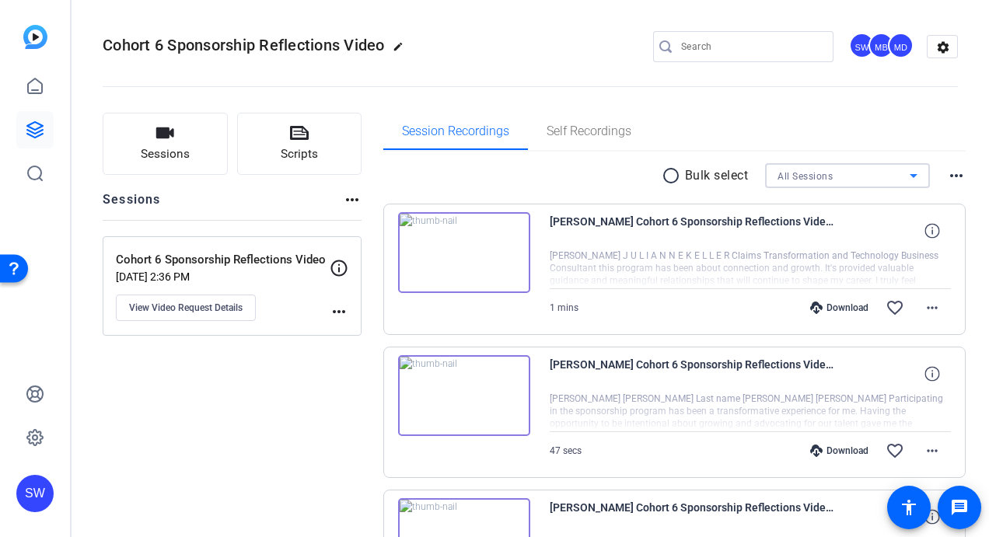
click at [910, 175] on icon at bounding box center [914, 176] width 8 height 4
click at [559, 174] on div at bounding box center [494, 268] width 989 height 537
click at [176, 160] on span "Sessions" at bounding box center [165, 154] width 49 height 18
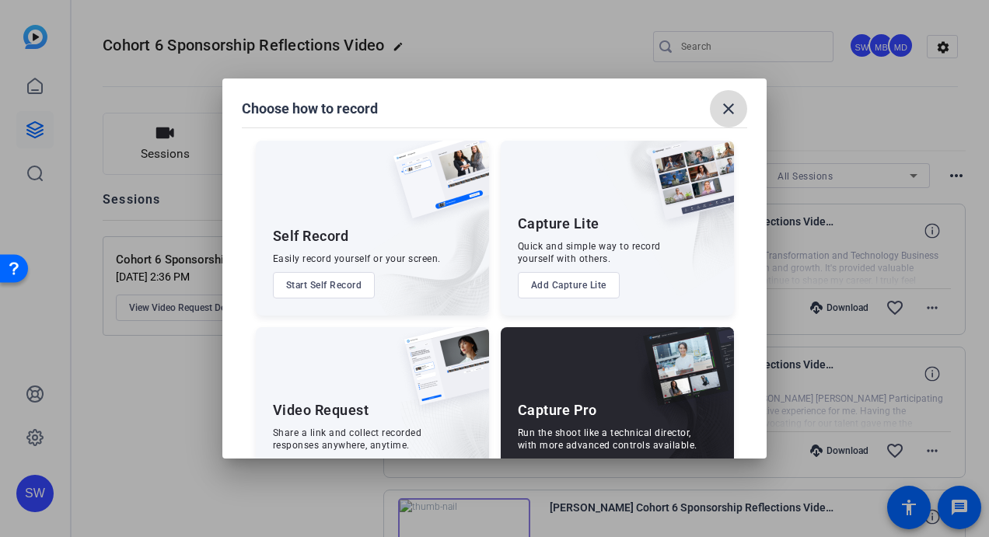
click at [729, 106] on mat-icon "close" at bounding box center [728, 109] width 19 height 19
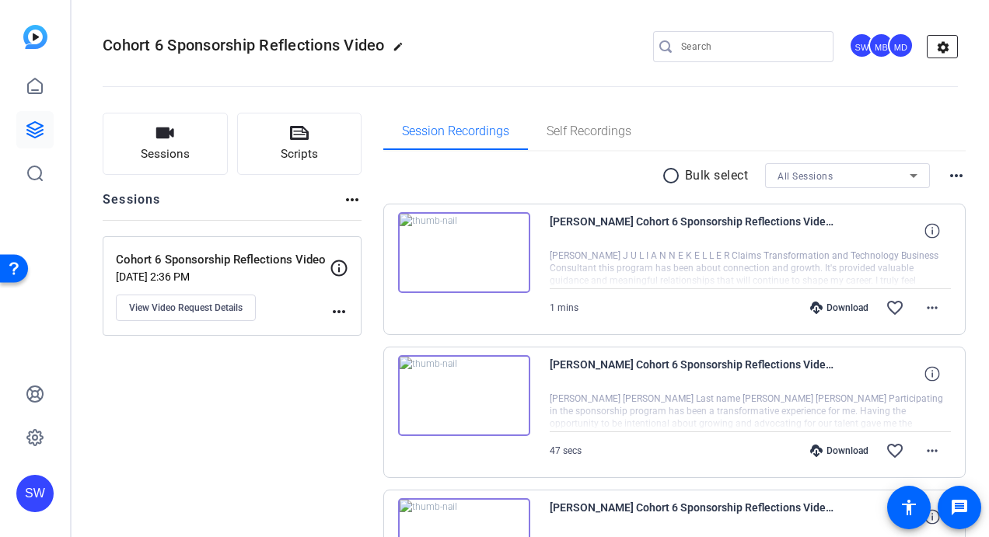
click at [938, 44] on mat-icon "settings" at bounding box center [943, 47] width 31 height 23
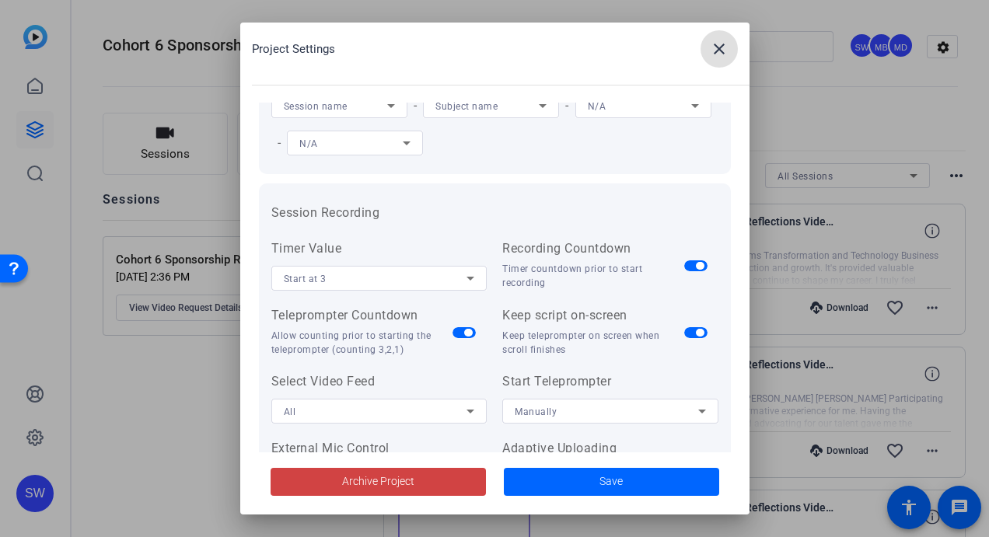
scroll to position [155, 0]
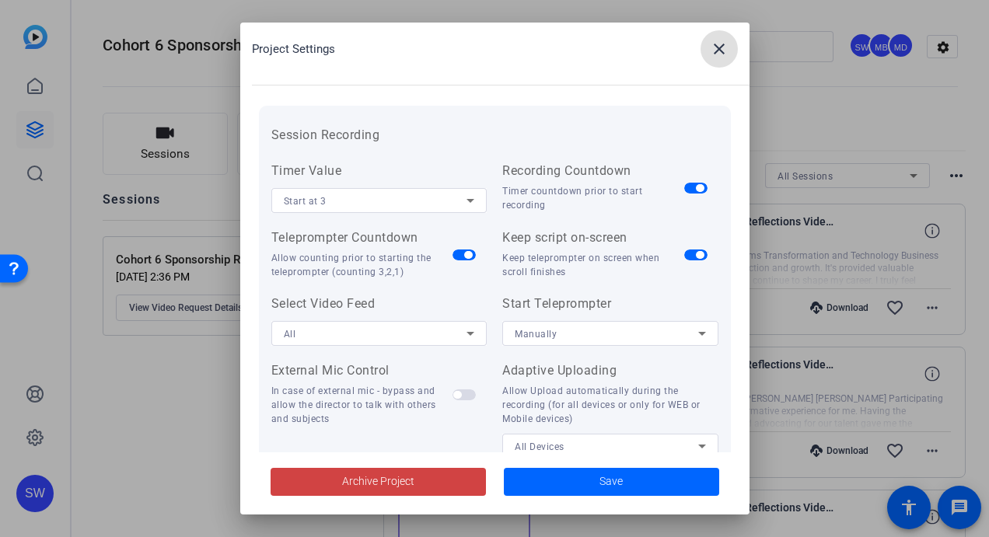
click at [698, 334] on icon at bounding box center [702, 333] width 19 height 19
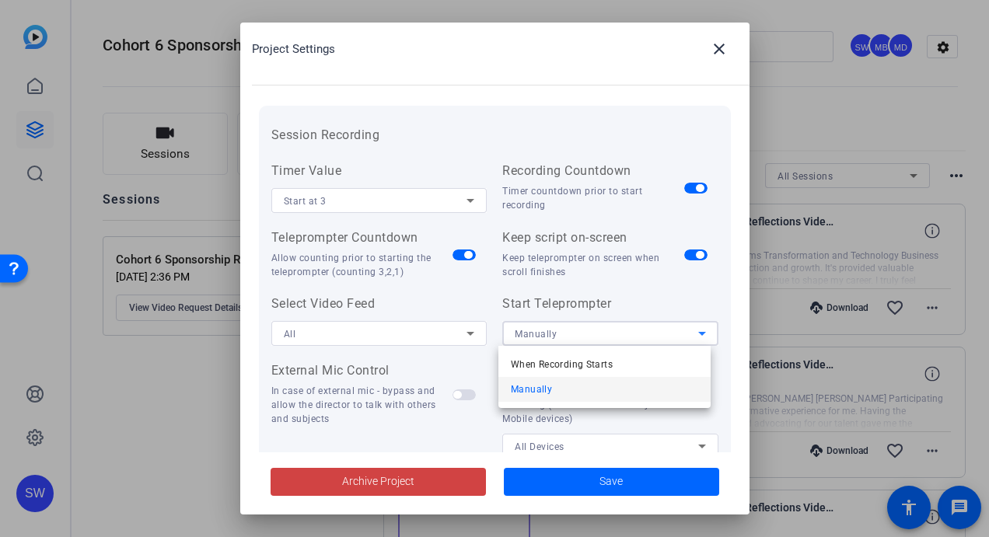
click at [550, 390] on span "Manually" at bounding box center [531, 389] width 41 height 19
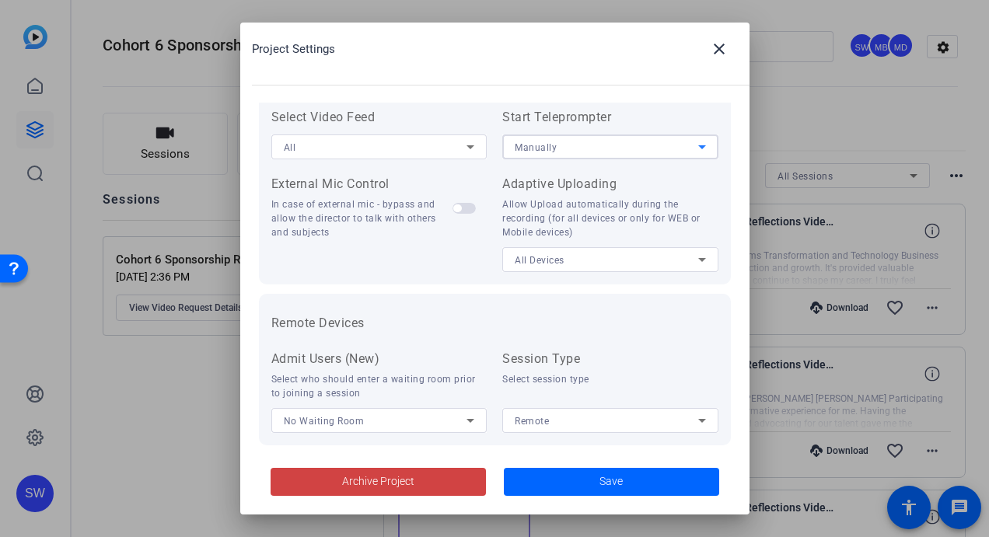
scroll to position [360, 0]
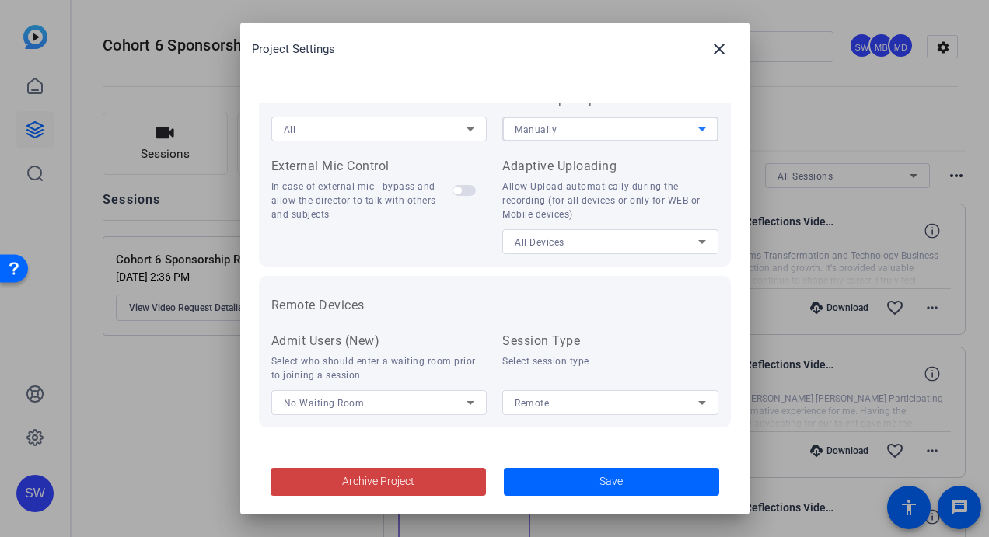
click at [698, 403] on icon at bounding box center [702, 403] width 8 height 4
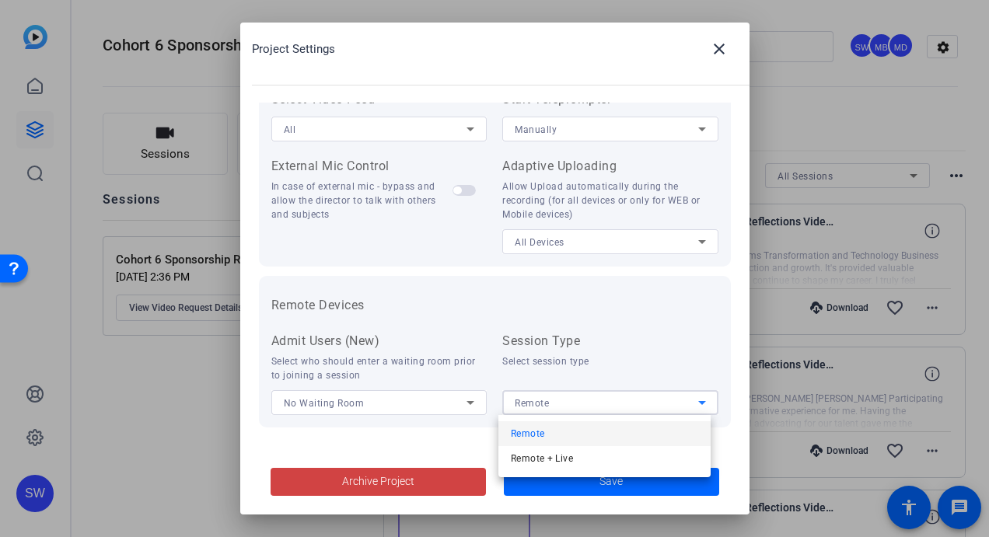
click at [679, 353] on div at bounding box center [494, 268] width 989 height 537
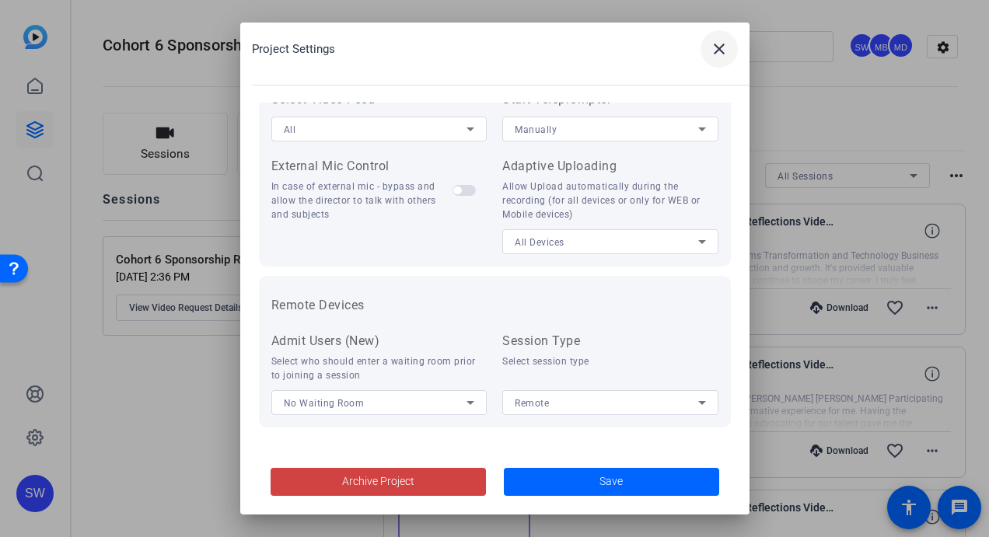
click at [717, 51] on mat-icon "close" at bounding box center [719, 49] width 19 height 19
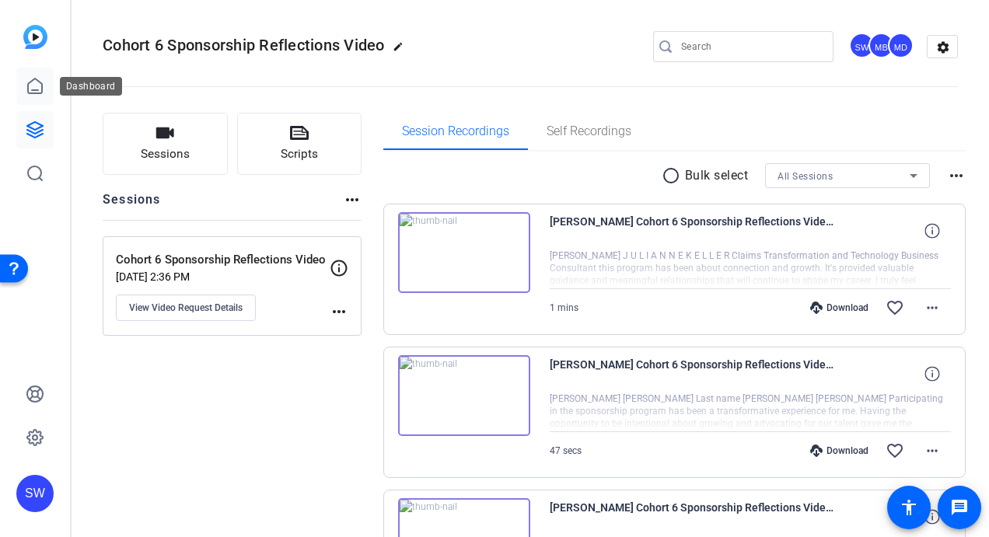
click at [33, 89] on icon at bounding box center [35, 86] width 19 height 19
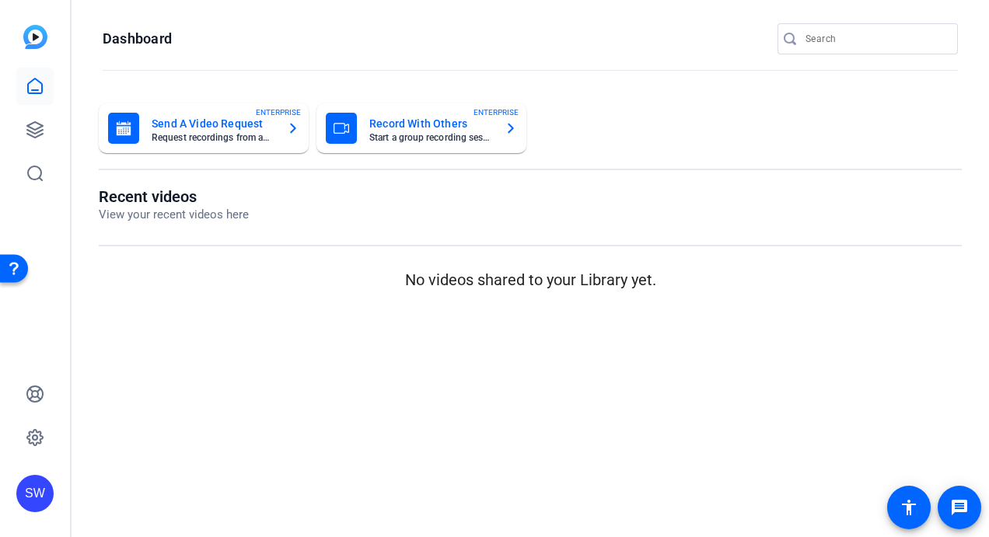
click at [294, 131] on icon "button" at bounding box center [293, 128] width 12 height 19
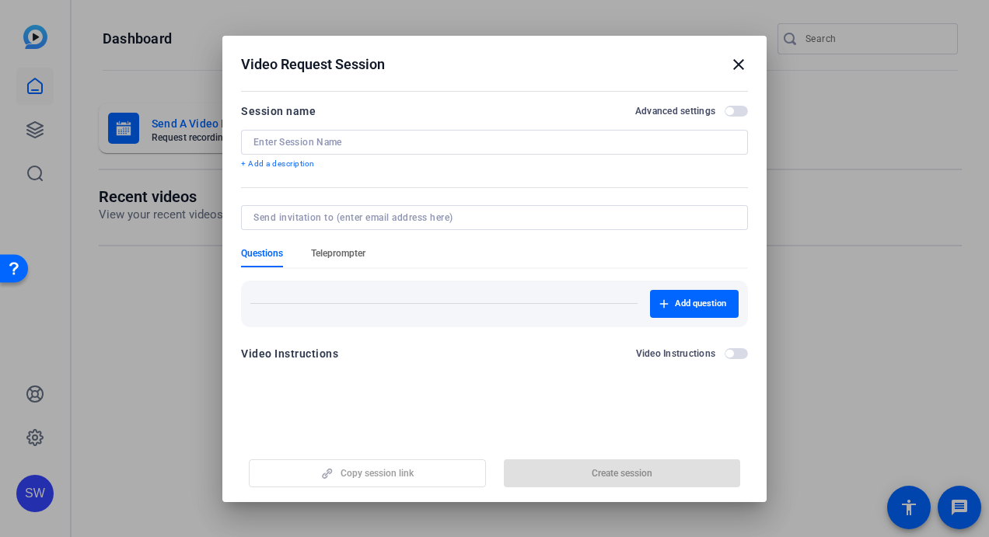
click at [336, 250] on span "Teleprompter" at bounding box center [338, 253] width 54 height 12
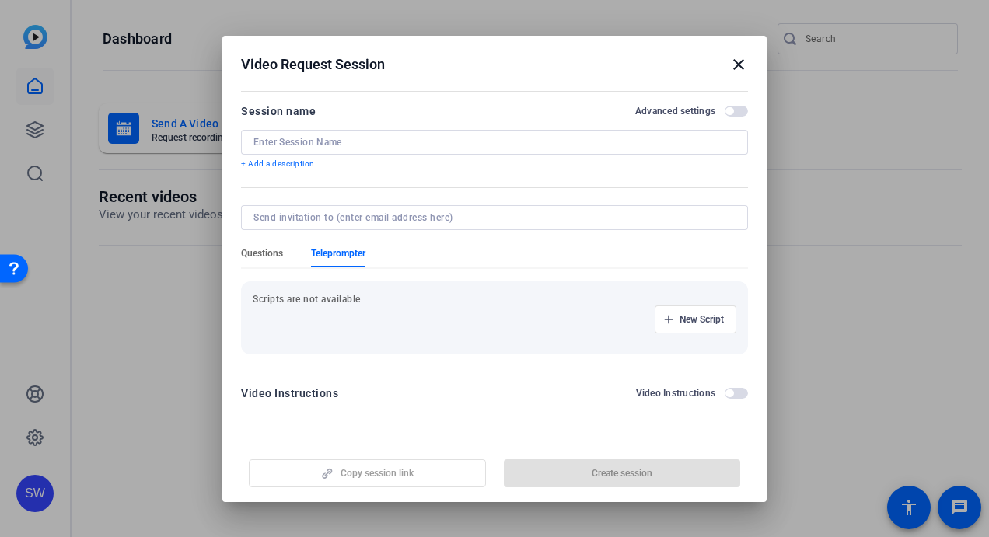
click at [262, 249] on span "Questions" at bounding box center [262, 253] width 42 height 12
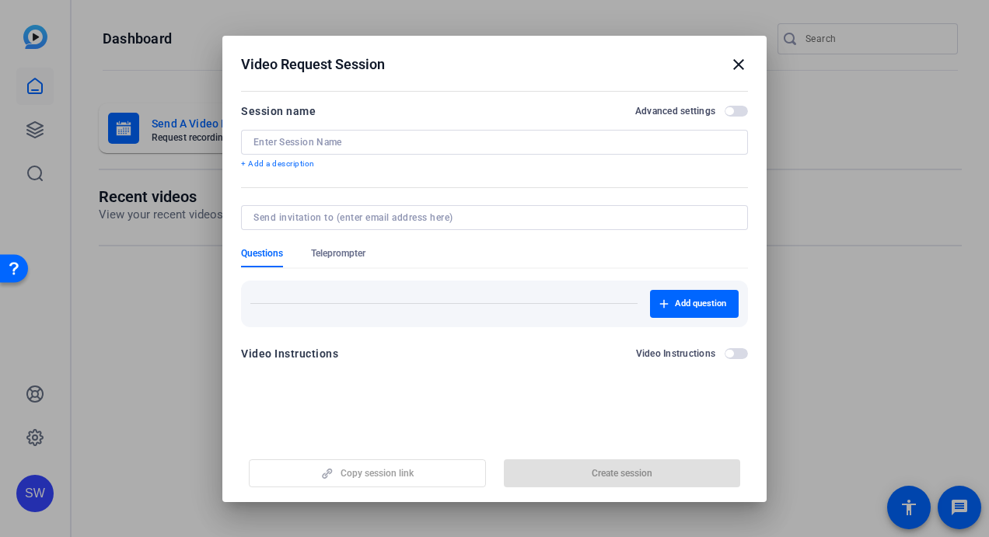
click at [739, 65] on mat-icon "close" at bounding box center [738, 64] width 19 height 19
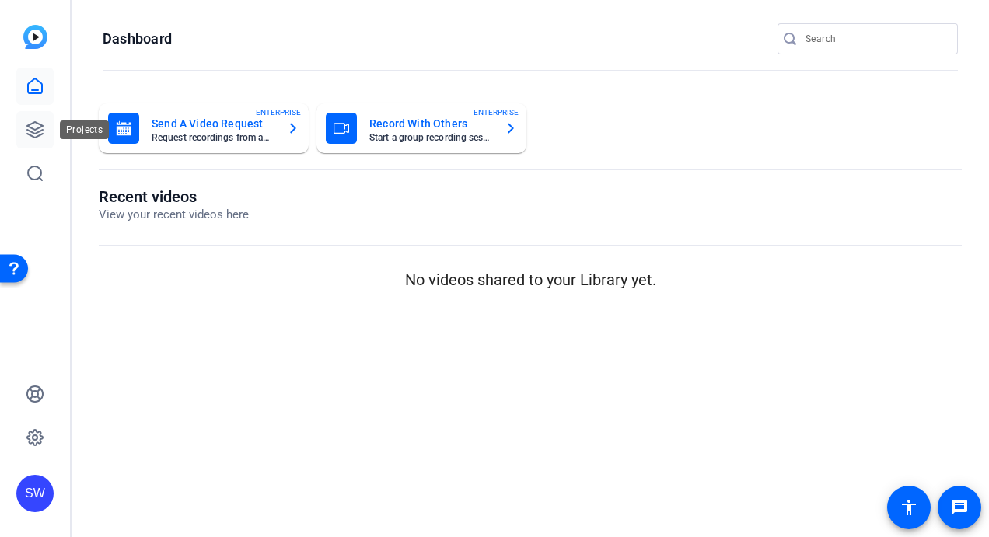
click at [39, 128] on icon at bounding box center [35, 130] width 16 height 16
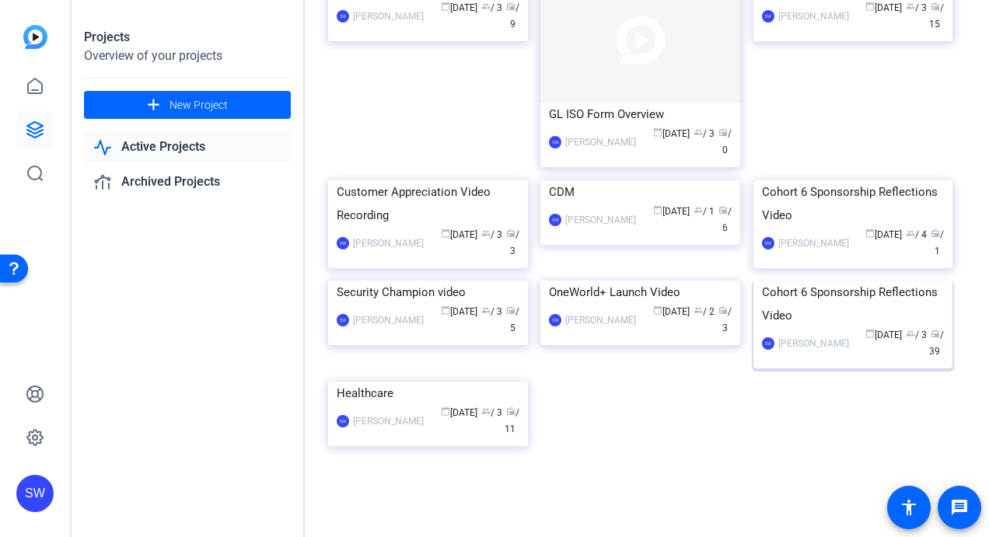
scroll to position [233, 0]
click at [814, 360] on div "SW [PERSON_NAME] calendar_today [DATE] group / 3 radio / 39" at bounding box center [853, 343] width 183 height 33
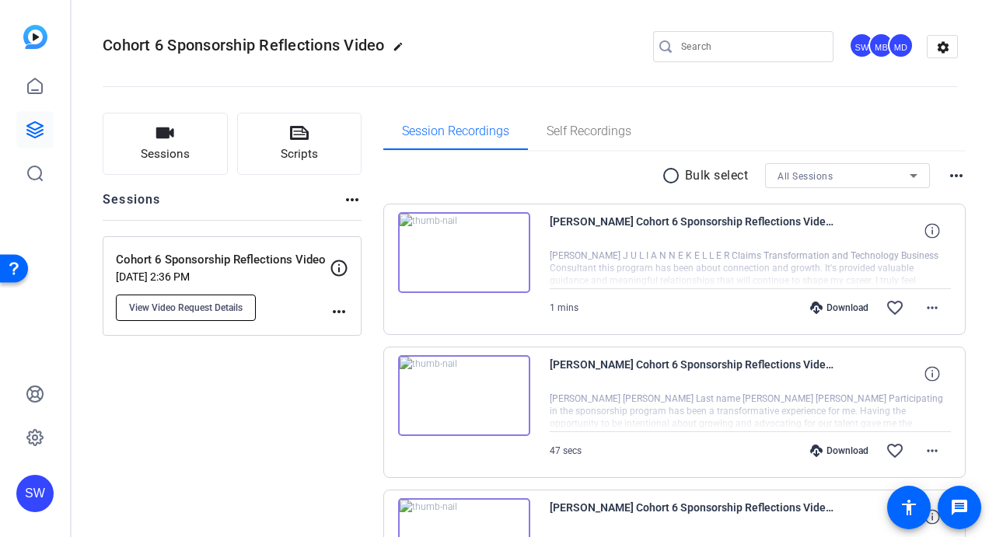
click at [197, 306] on span "View Video Request Details" at bounding box center [186, 308] width 114 height 12
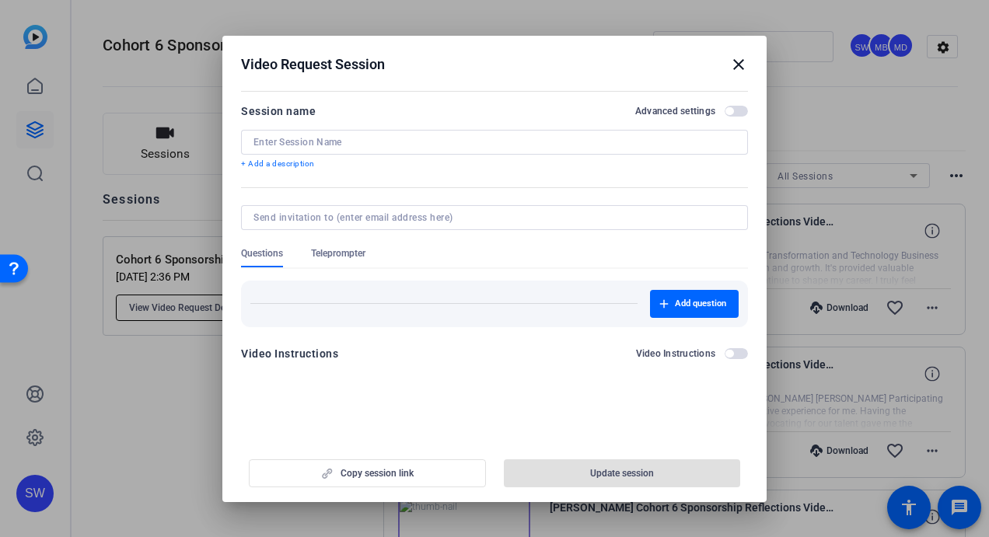
type input "Cohort 6 Sponsorship Reflections Video"
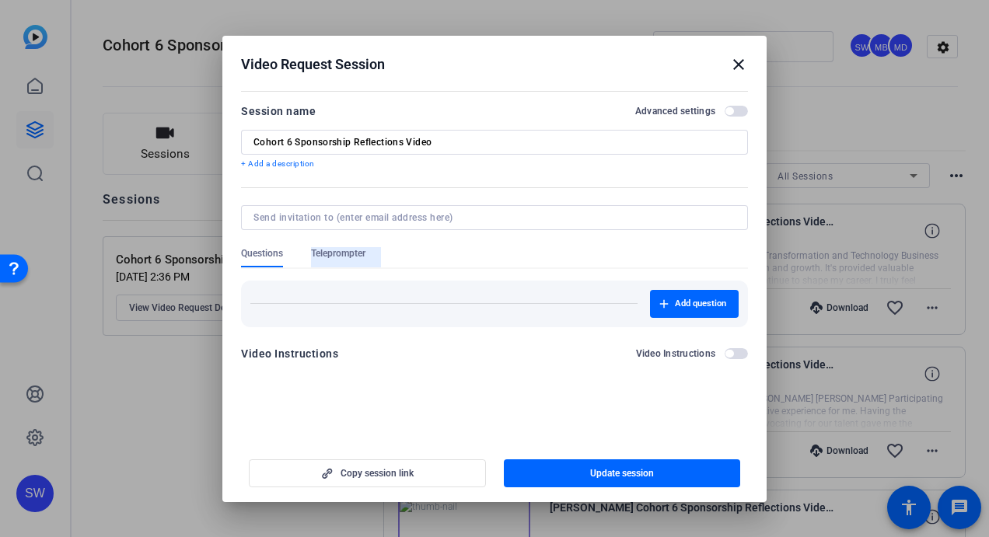
click at [347, 250] on span "Teleprompter" at bounding box center [338, 253] width 54 height 12
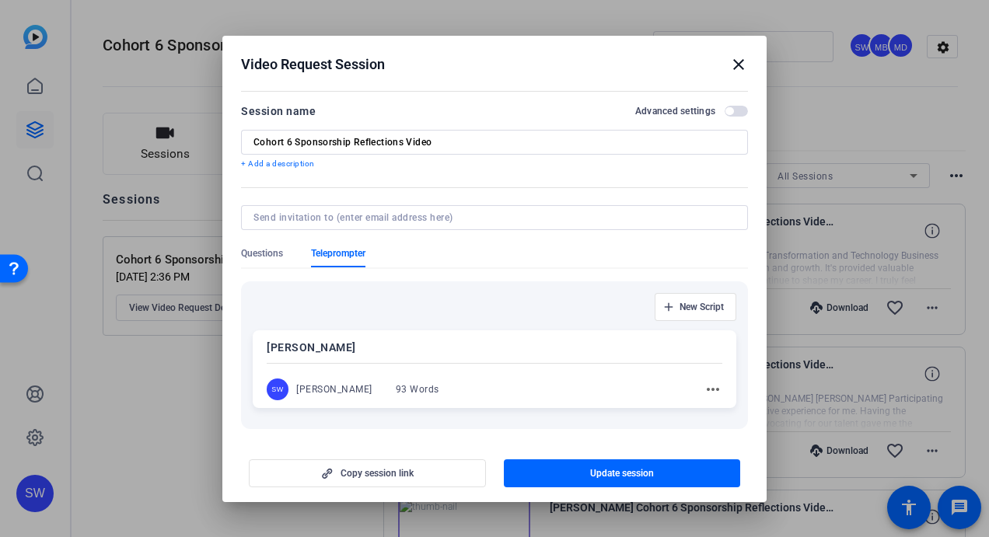
click at [347, 253] on span "Teleprompter" at bounding box center [338, 253] width 54 height 12
click at [342, 345] on p "[PERSON_NAME]" at bounding box center [495, 347] width 456 height 19
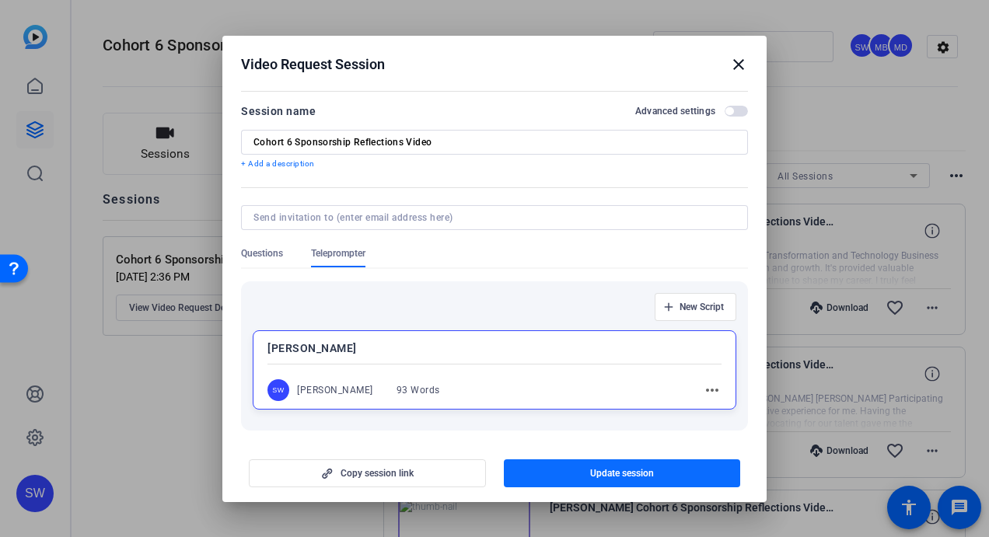
click at [553, 477] on span "button" at bounding box center [622, 473] width 237 height 37
click at [353, 353] on p "[PERSON_NAME]" at bounding box center [494, 348] width 454 height 19
click at [408, 213] on input at bounding box center [491, 217] width 476 height 12
type input "[EMAIL_ADDRESS][DOMAIN_NAME]"
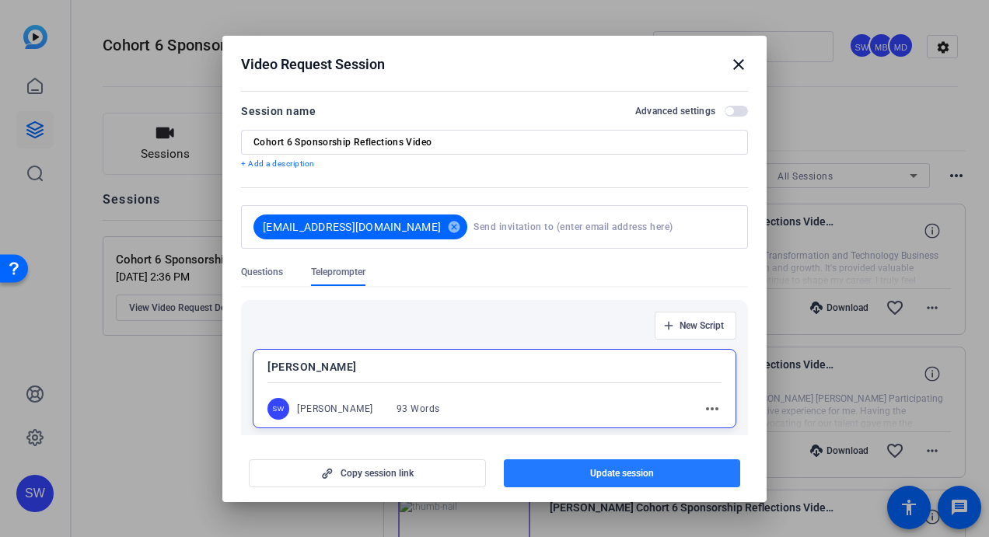
click at [582, 477] on span "button" at bounding box center [622, 473] width 237 height 37
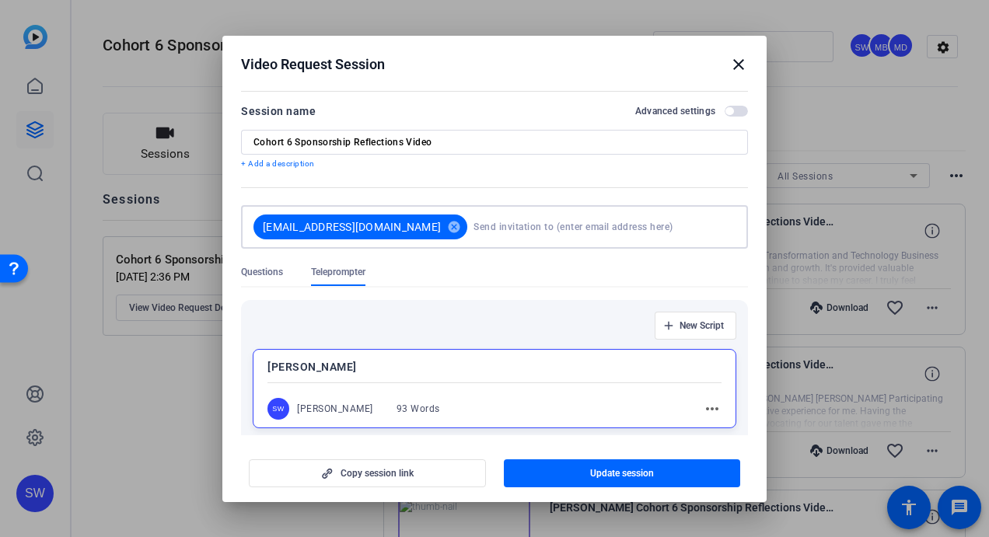
click at [658, 228] on input at bounding box center [601, 226] width 256 height 31
click at [404, 268] on div "Questions Teleprompter" at bounding box center [494, 276] width 507 height 20
click at [473, 230] on input at bounding box center [601, 226] width 256 height 31
click at [407, 266] on div "Questions Teleprompter" at bounding box center [494, 276] width 507 height 20
click at [441, 228] on mat-icon "cancel" at bounding box center [454, 227] width 26 height 14
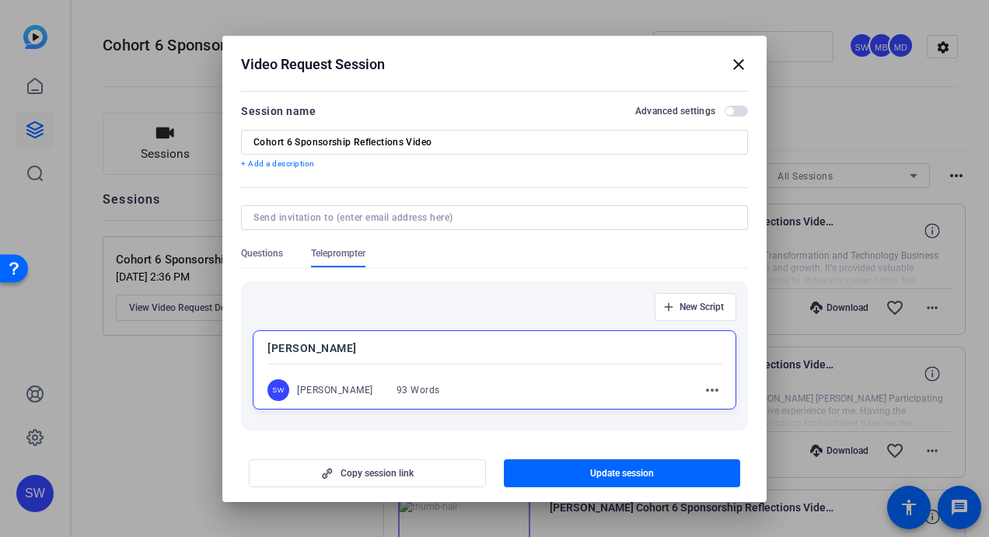
click at [311, 213] on input at bounding box center [491, 217] width 476 height 12
paste input "[PERSON_NAME][EMAIL_ADDRESS][PERSON_NAME][DOMAIN_NAME]"
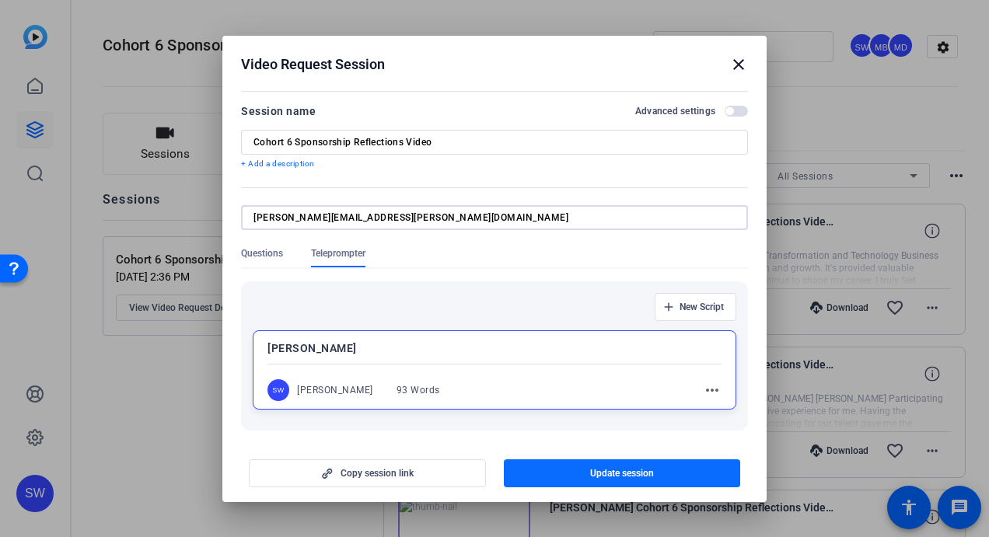
type input "[PERSON_NAME][EMAIL_ADDRESS][PERSON_NAME][DOMAIN_NAME]"
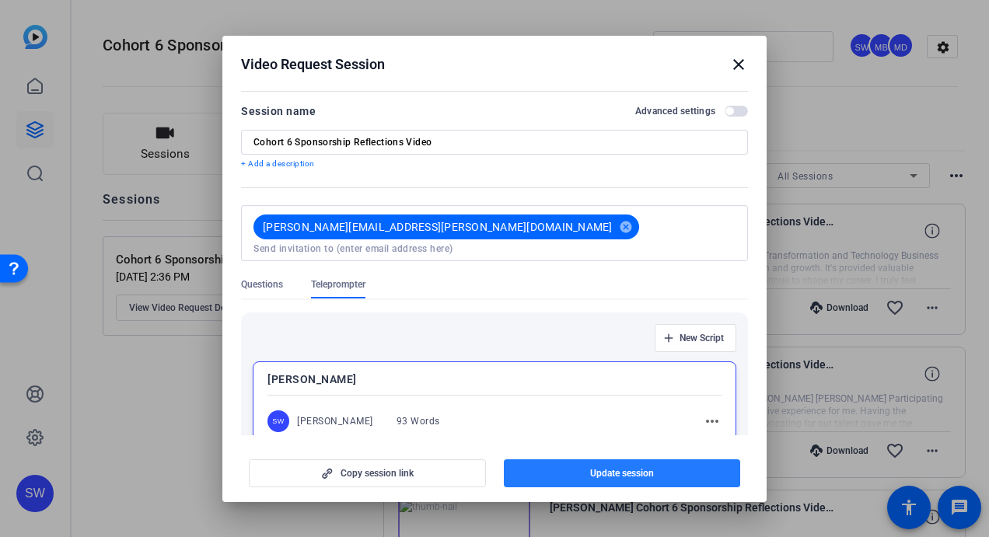
click at [555, 477] on span "button" at bounding box center [622, 473] width 237 height 37
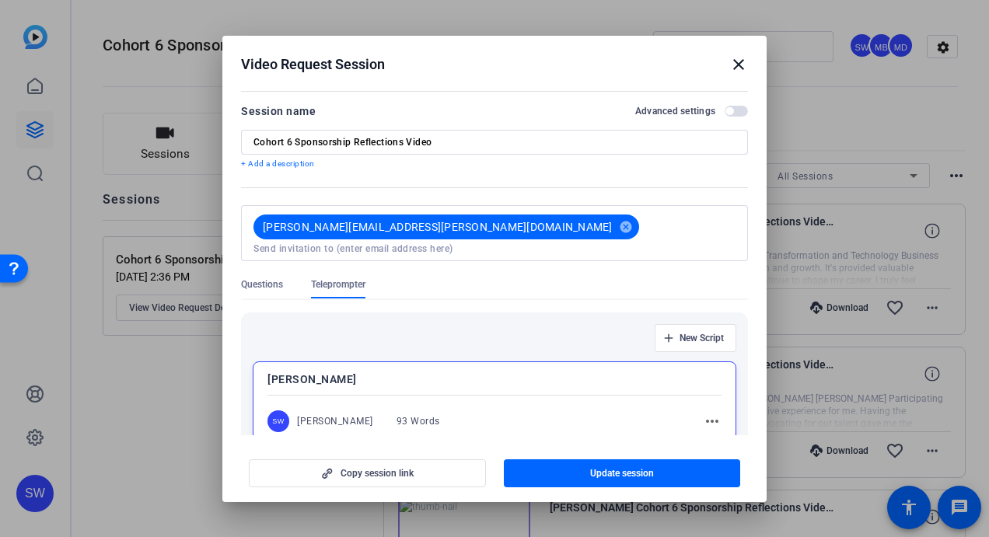
click at [742, 62] on mat-icon "close" at bounding box center [738, 64] width 19 height 19
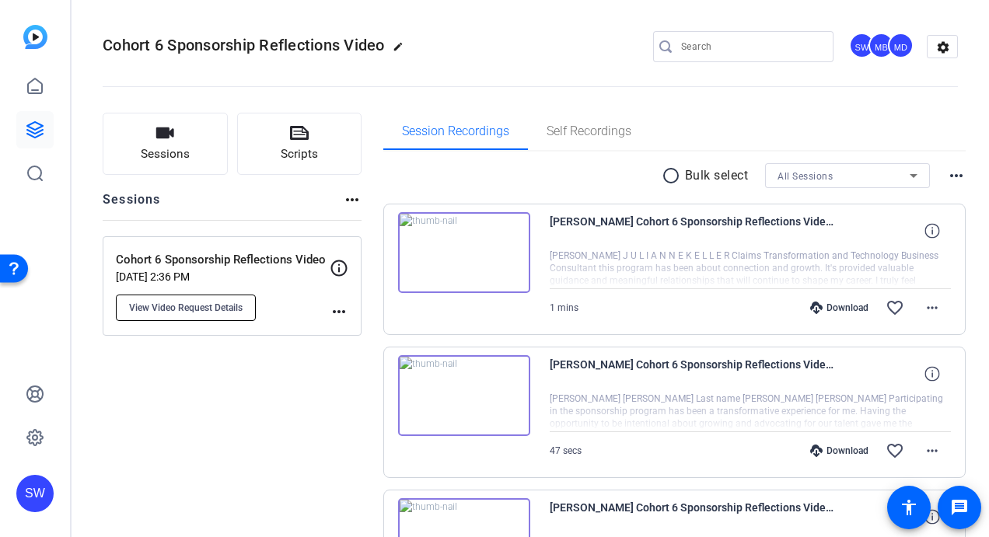
click at [166, 311] on span "View Video Request Details" at bounding box center [186, 308] width 114 height 12
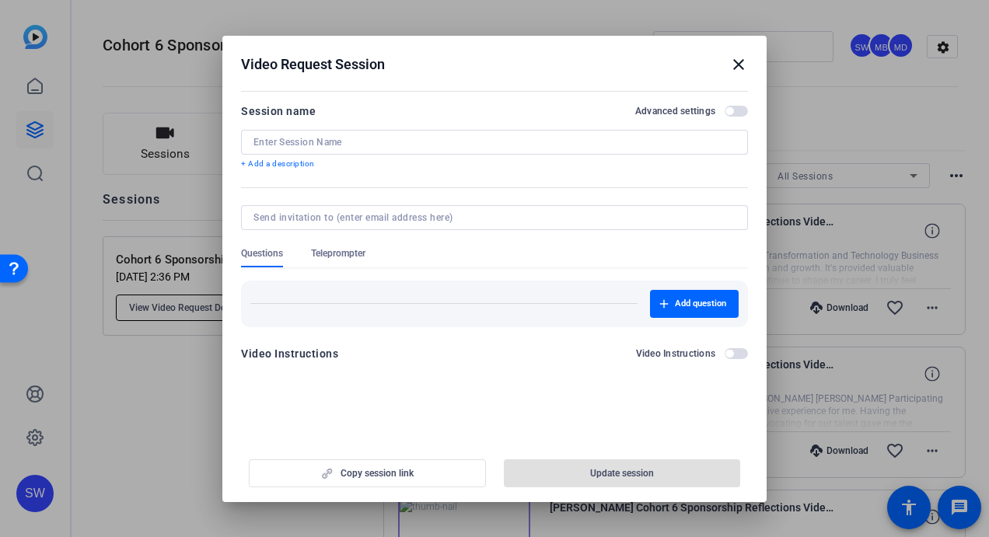
type input "Cohort 6 Sponsorship Reflections Video"
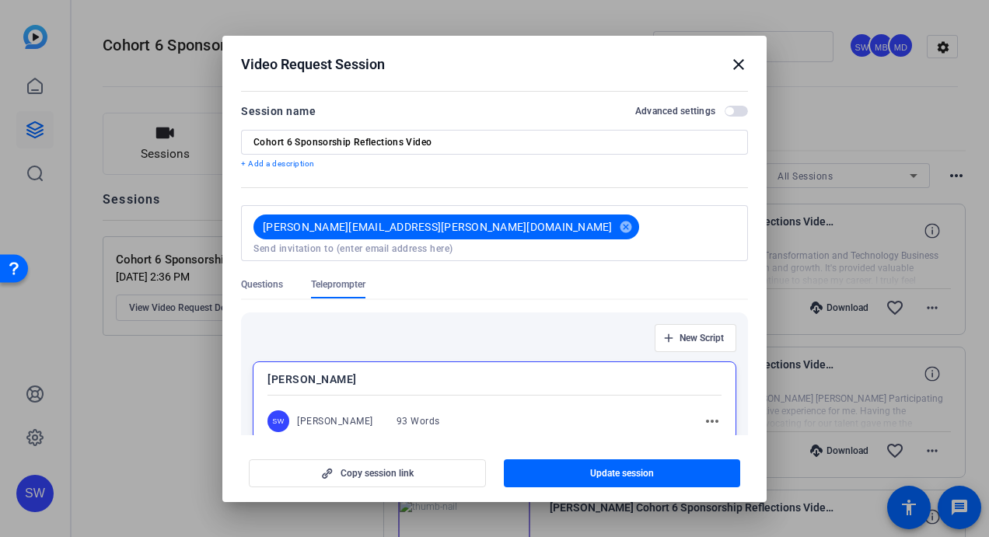
click at [740, 64] on mat-icon "close" at bounding box center [738, 64] width 19 height 19
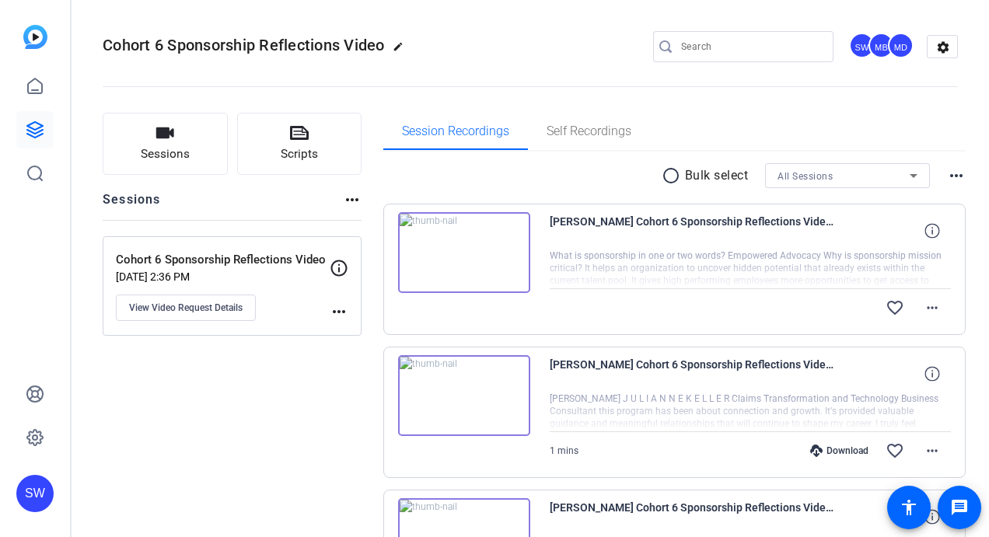
click at [463, 252] on img at bounding box center [464, 252] width 132 height 81
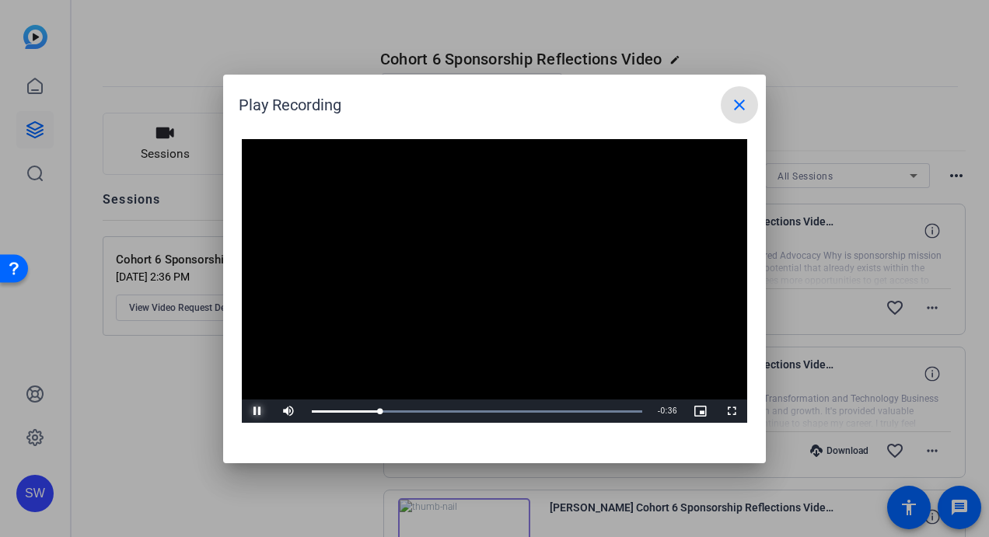
click at [255, 411] on span "Video Player" at bounding box center [257, 411] width 31 height 0
click at [732, 107] on mat-icon "close" at bounding box center [739, 105] width 19 height 19
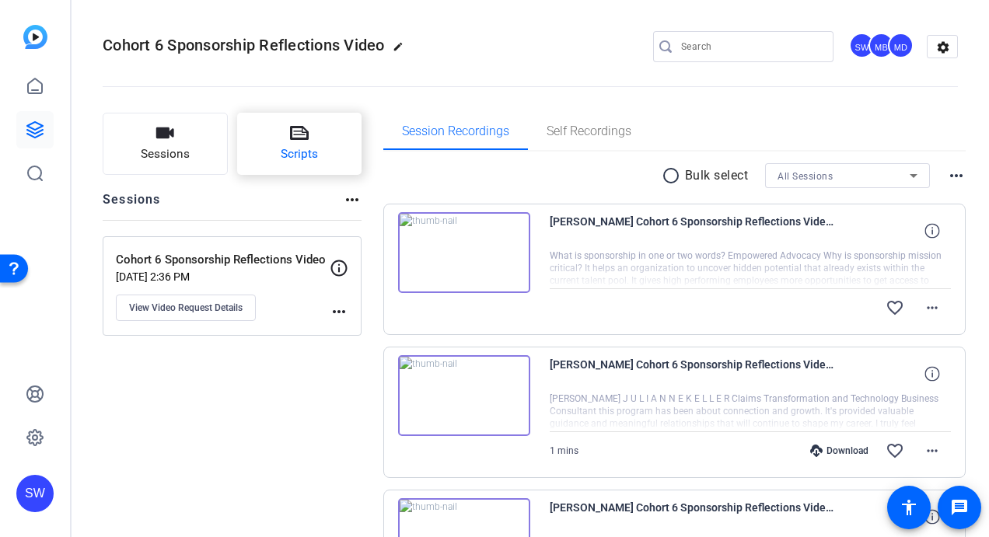
click at [302, 152] on span "Scripts" at bounding box center [299, 154] width 37 height 18
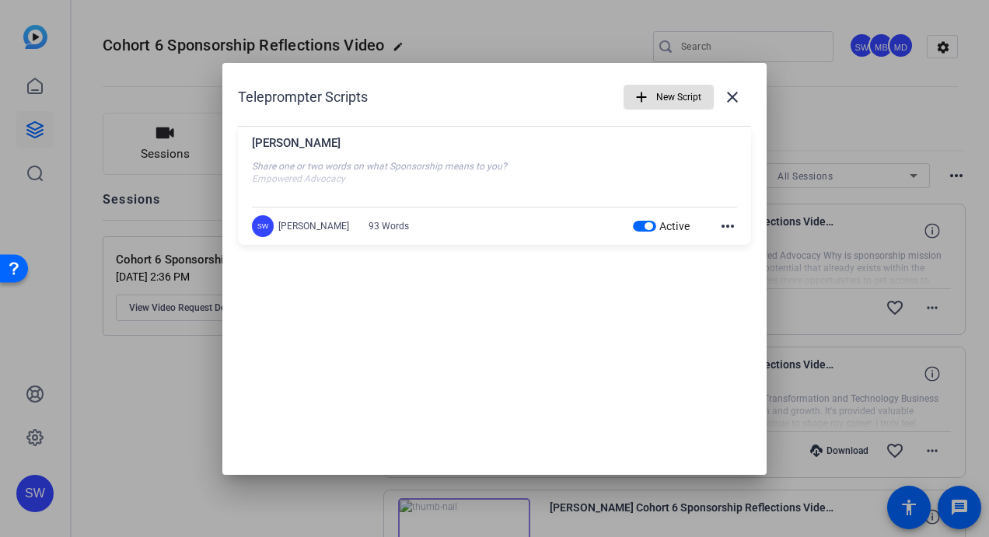
click at [725, 226] on mat-icon "more_horiz" at bounding box center [727, 226] width 19 height 19
click at [732, 270] on span "Delete" at bounding box center [762, 268] width 62 height 19
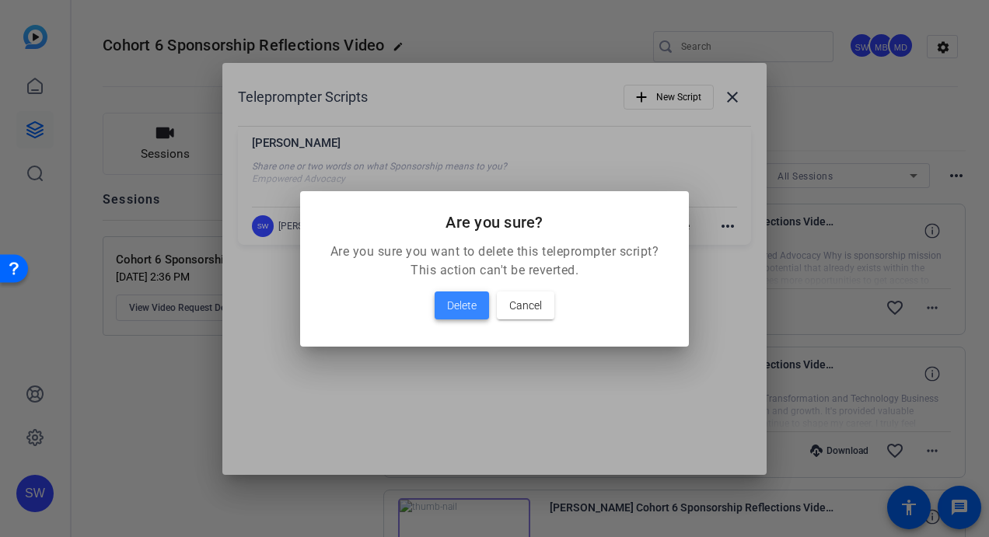
click at [456, 309] on span "Delete" at bounding box center [462, 305] width 30 height 19
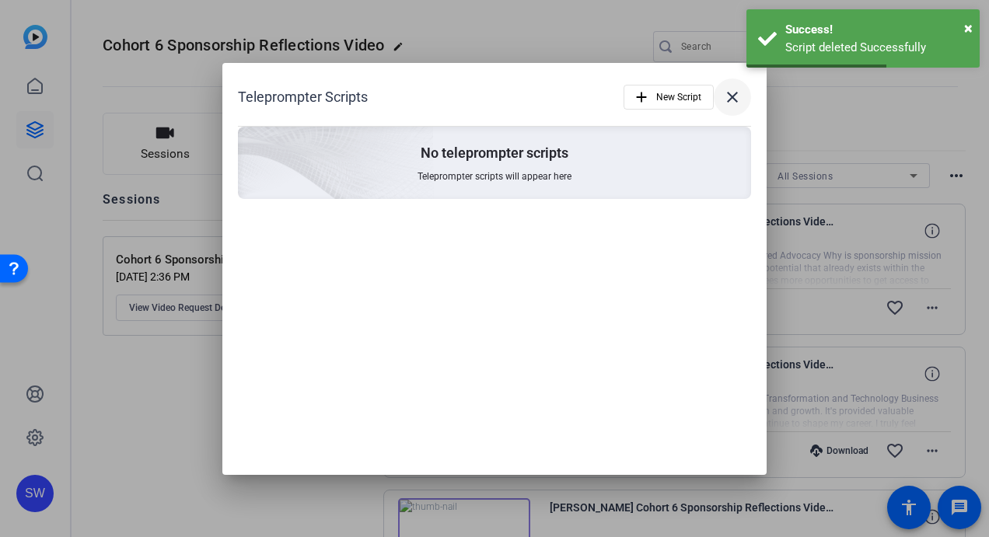
click at [734, 96] on mat-icon "close" at bounding box center [732, 97] width 19 height 19
